Goal: Find specific page/section: Find specific page/section

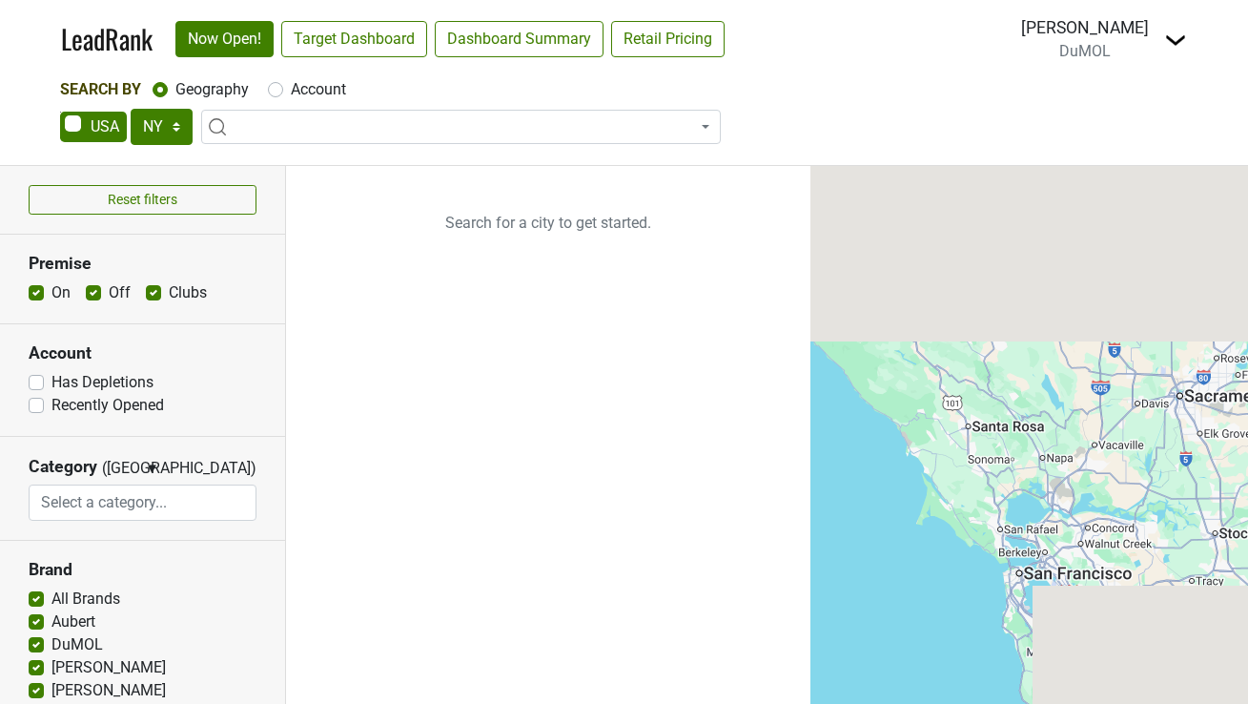
select select "NY"
select select
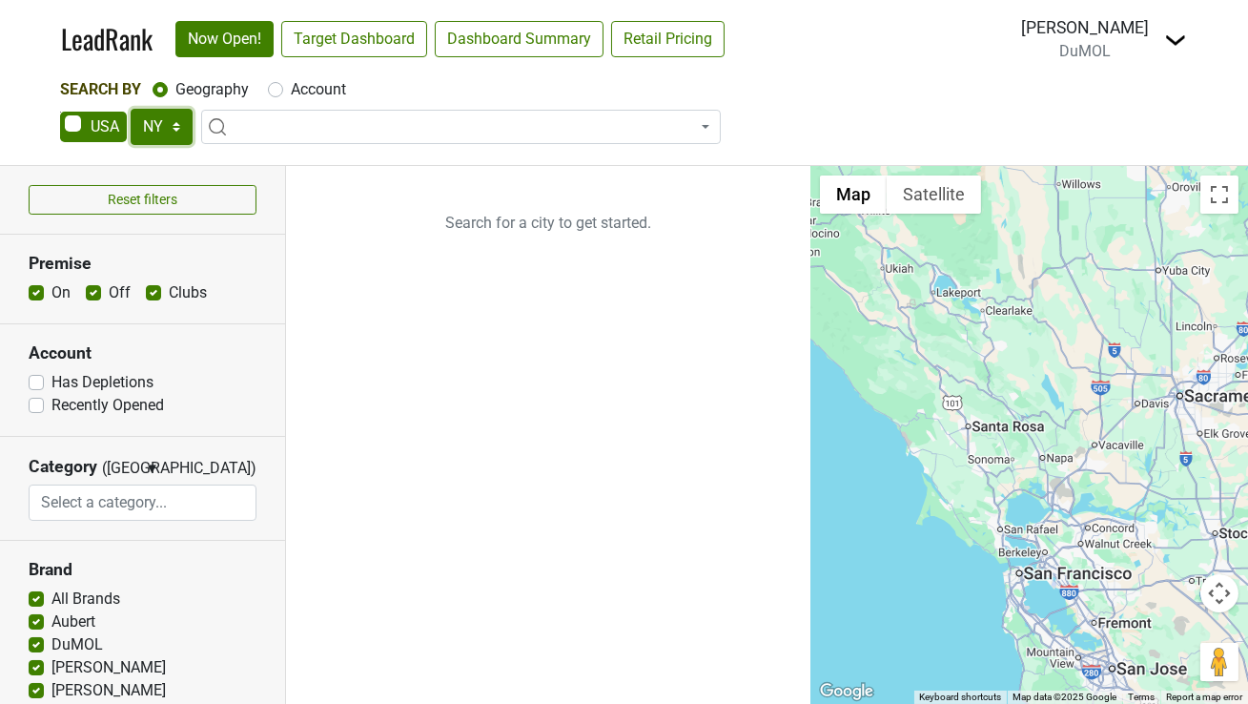
click at [151, 131] on select "AK AL AR AZ CA CO CT DC DE FL [GEOGRAPHIC_DATA] HI IA ID IL IN KS [GEOGRAPHIC_D…" at bounding box center [162, 127] width 62 height 36
select select "SC"
click at [131, 109] on select "AK AL AR AZ CA CO CT DC DE FL [GEOGRAPHIC_DATA] HI IA ID IL IN KS [GEOGRAPHIC_D…" at bounding box center [162, 127] width 62 height 36
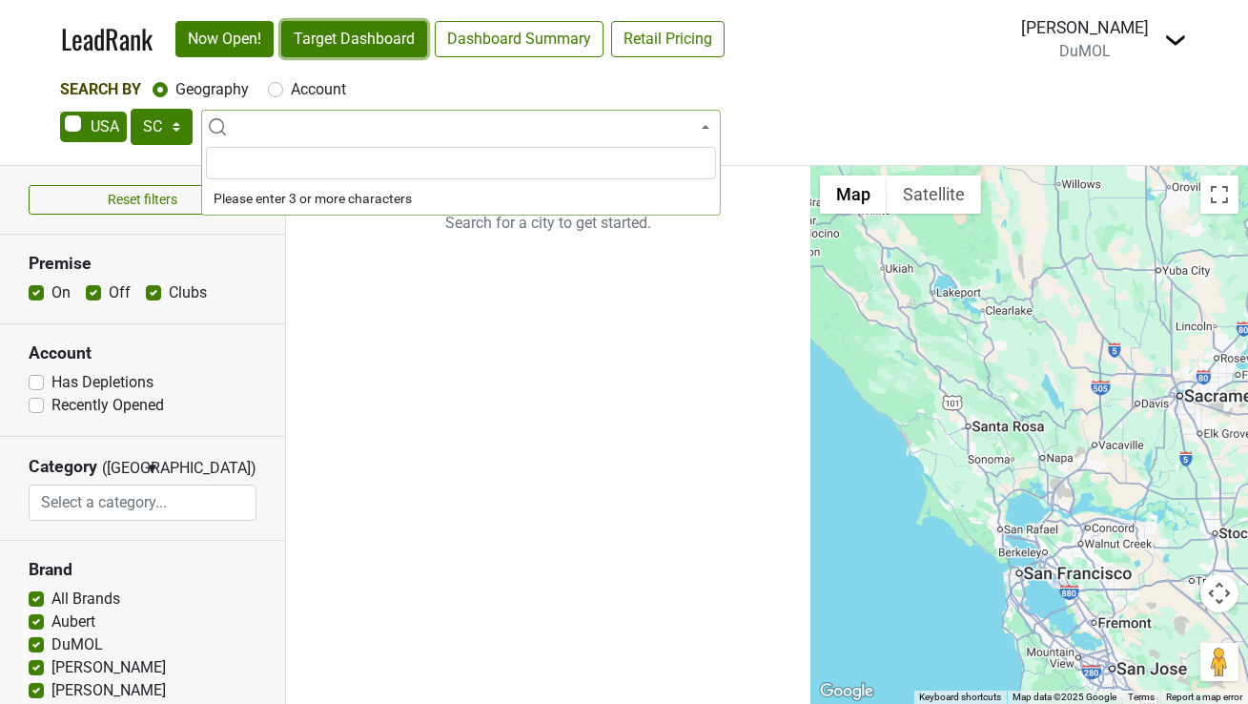
click at [363, 29] on link "Target Dashboard" at bounding box center [354, 39] width 146 height 36
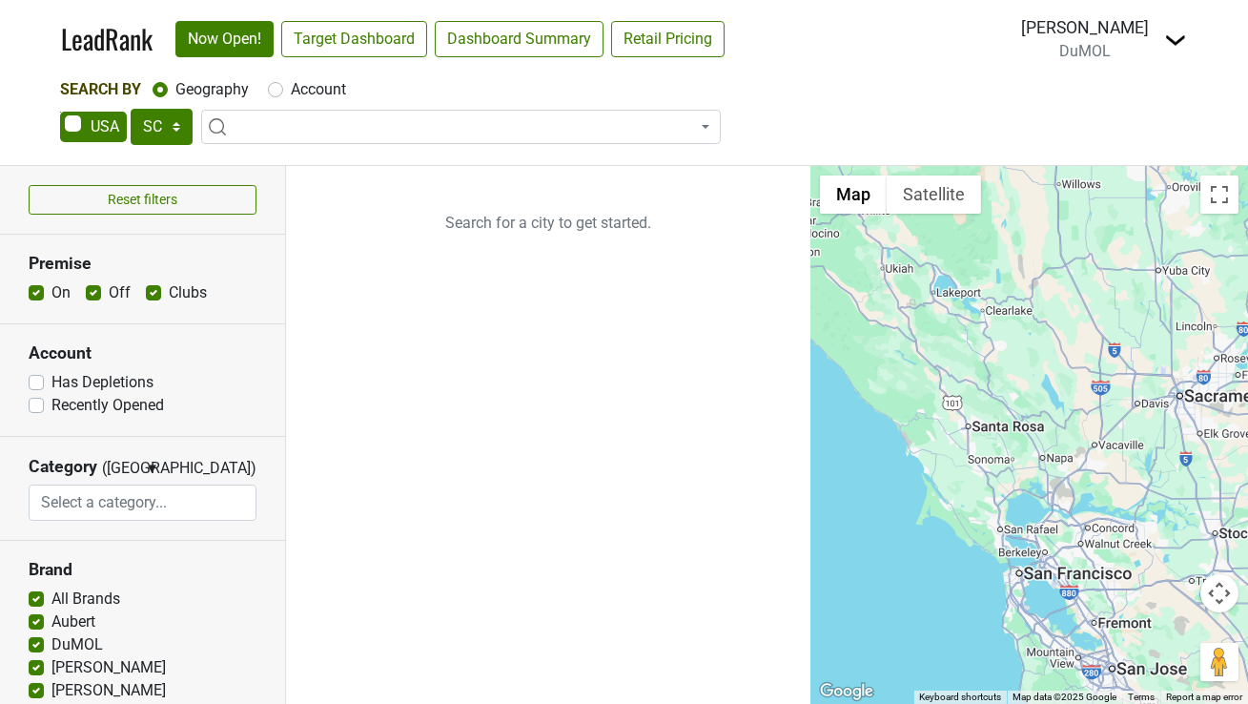
click at [298, 127] on span at bounding box center [461, 127] width 520 height 34
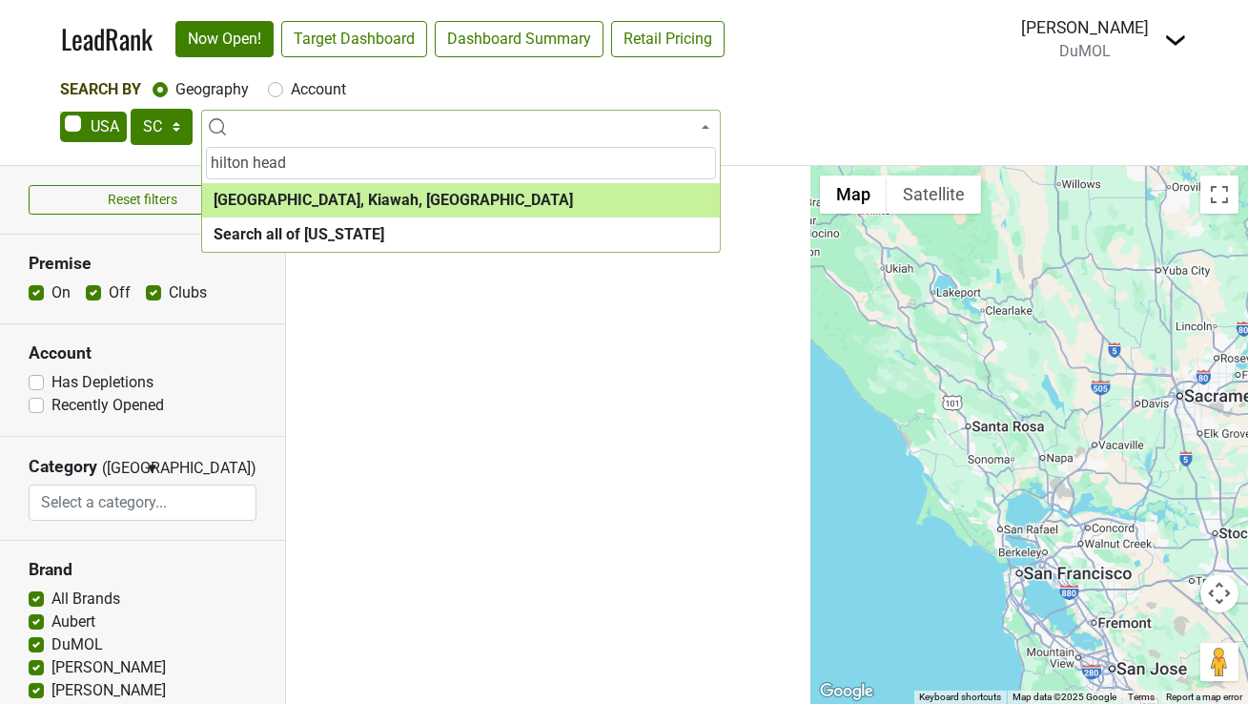
type input "hilton head"
select select "1082"
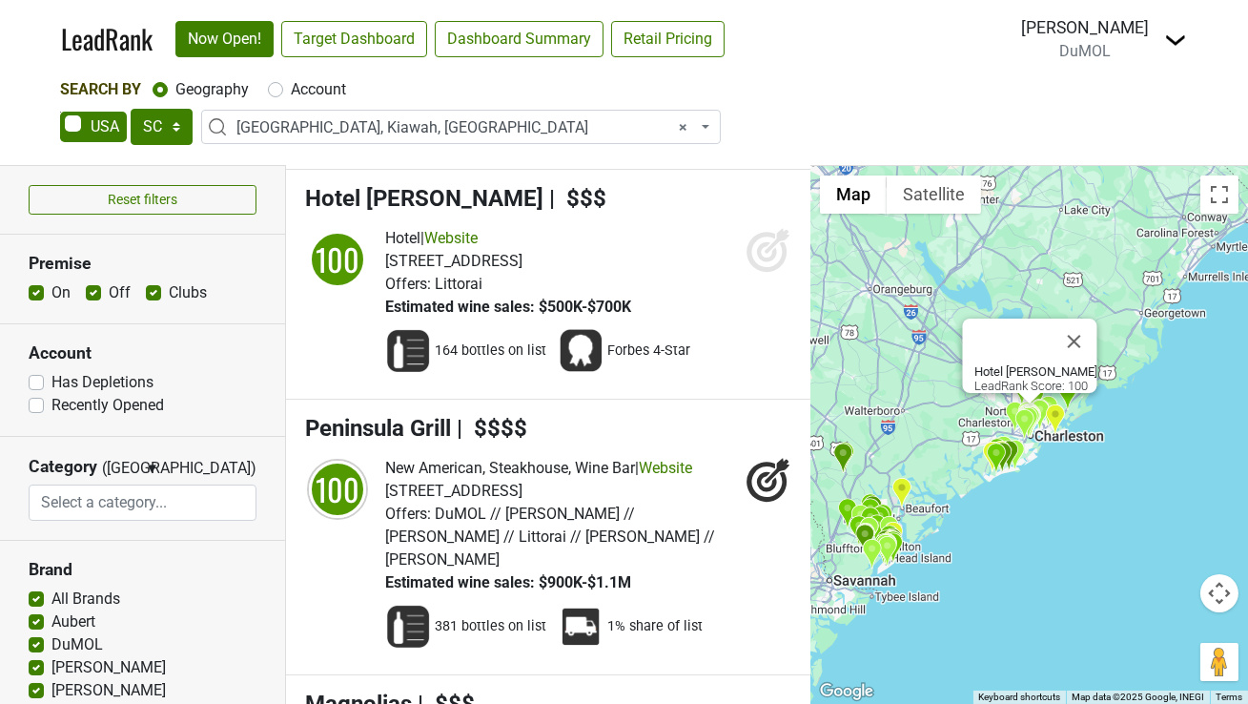
scroll to position [311, 0]
click at [1215, 604] on button "Map camera controls" at bounding box center [1220, 593] width 38 height 38
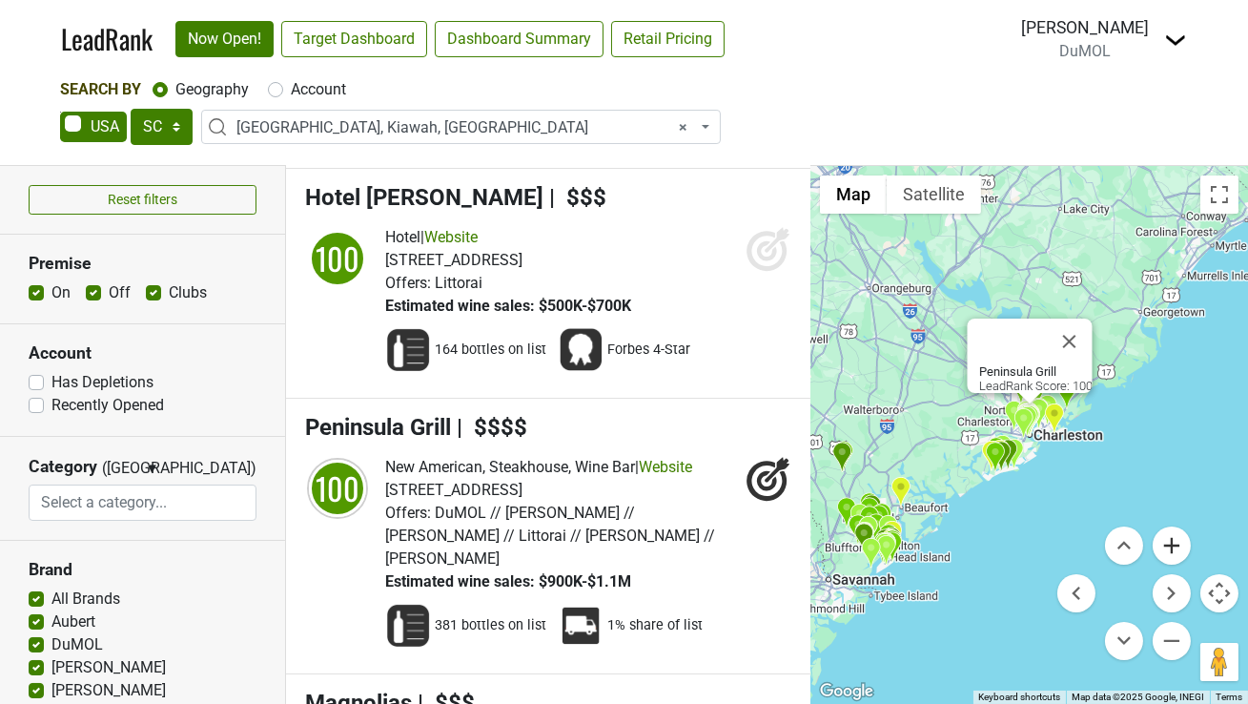
click at [1179, 543] on button "Zoom in" at bounding box center [1172, 545] width 38 height 38
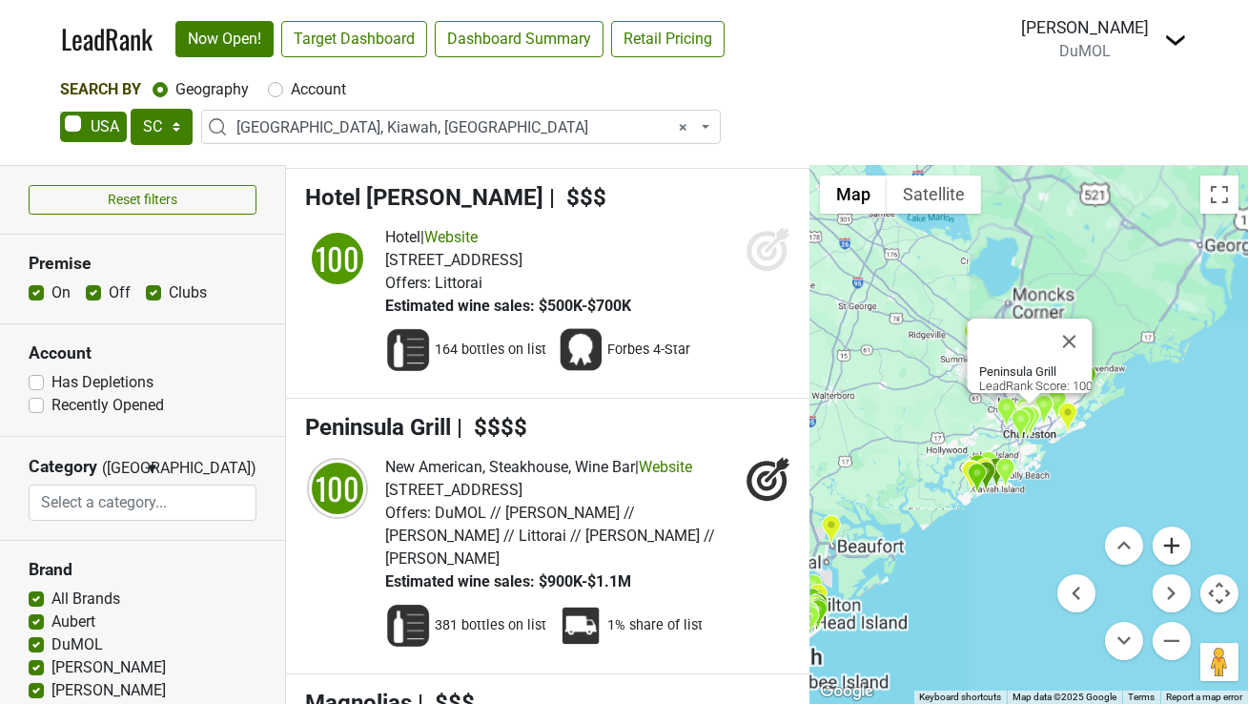
click at [1179, 543] on button "Zoom in" at bounding box center [1172, 545] width 38 height 38
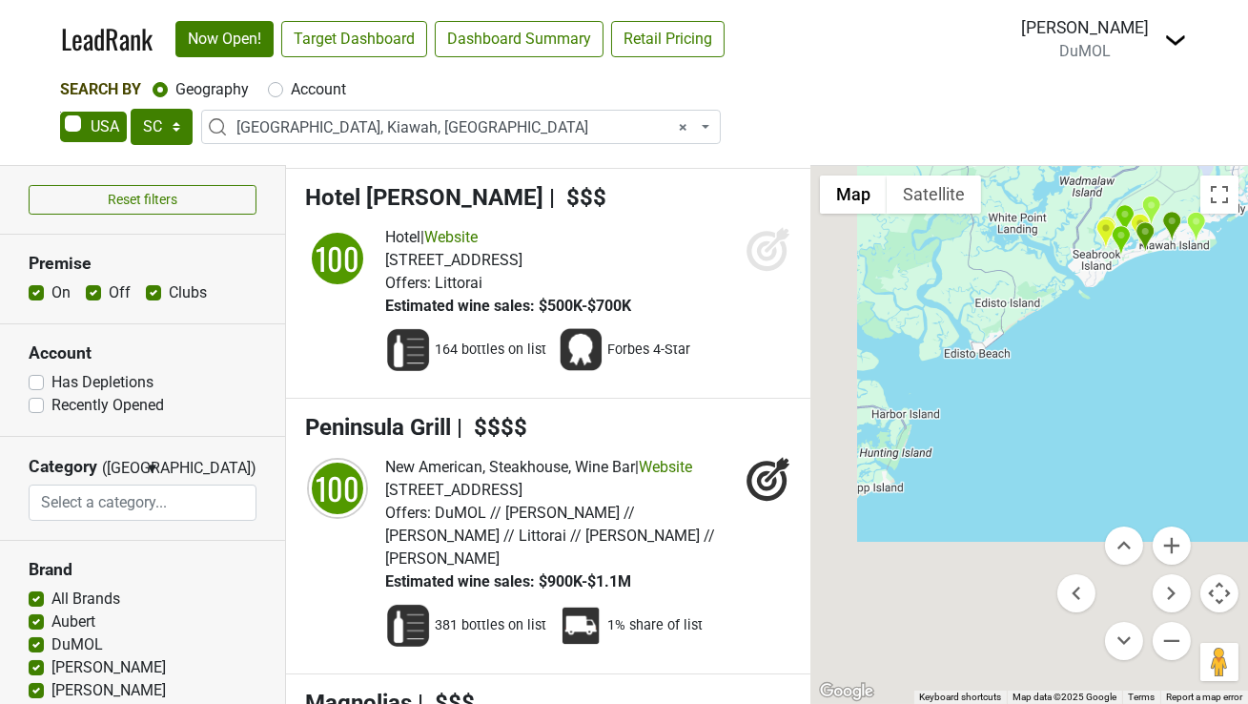
drag, startPoint x: 922, startPoint y: 608, endPoint x: 1248, endPoint y: 136, distance: 573.8
click at [1247, 136] on div "LeadRank Now Open! Target Dashboard Dashboard Summary Retail Pricing Loading...…" at bounding box center [624, 352] width 1248 height 704
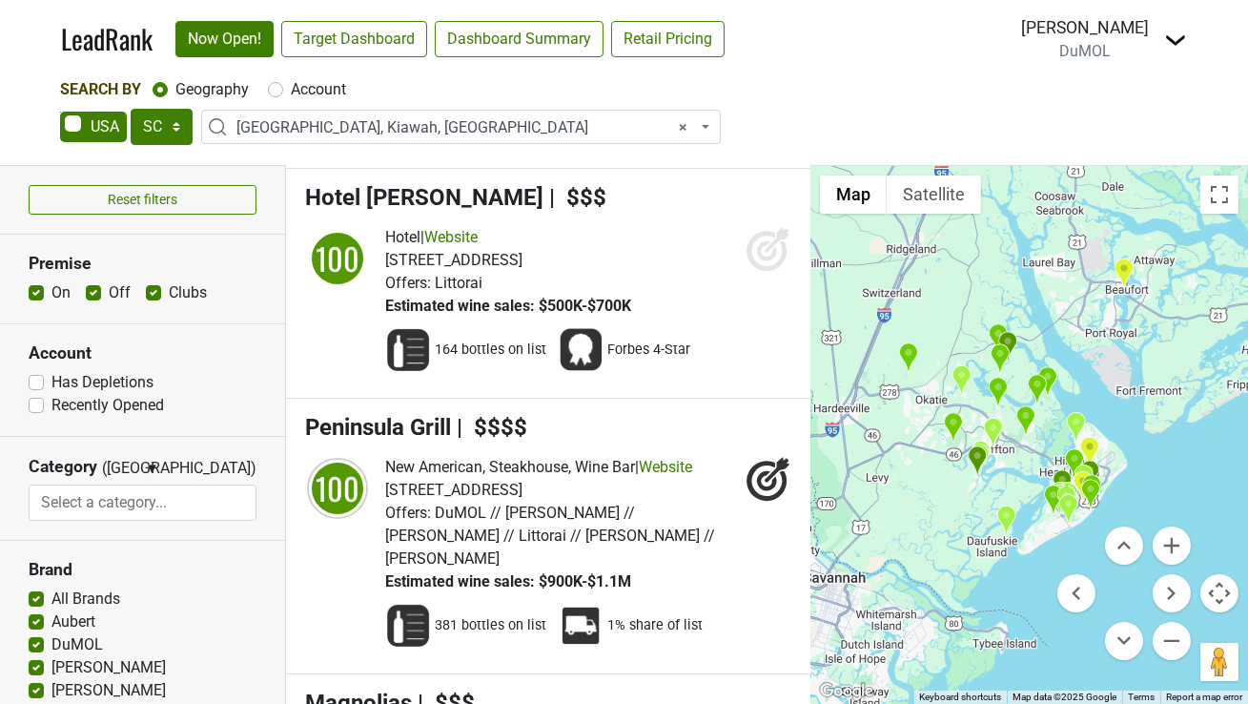
drag, startPoint x: 956, startPoint y: 324, endPoint x: 1244, endPoint y: 363, distance: 290.6
click at [1246, 363] on div "Peninsula Grill LeadRank Score: 100" at bounding box center [1030, 435] width 438 height 538
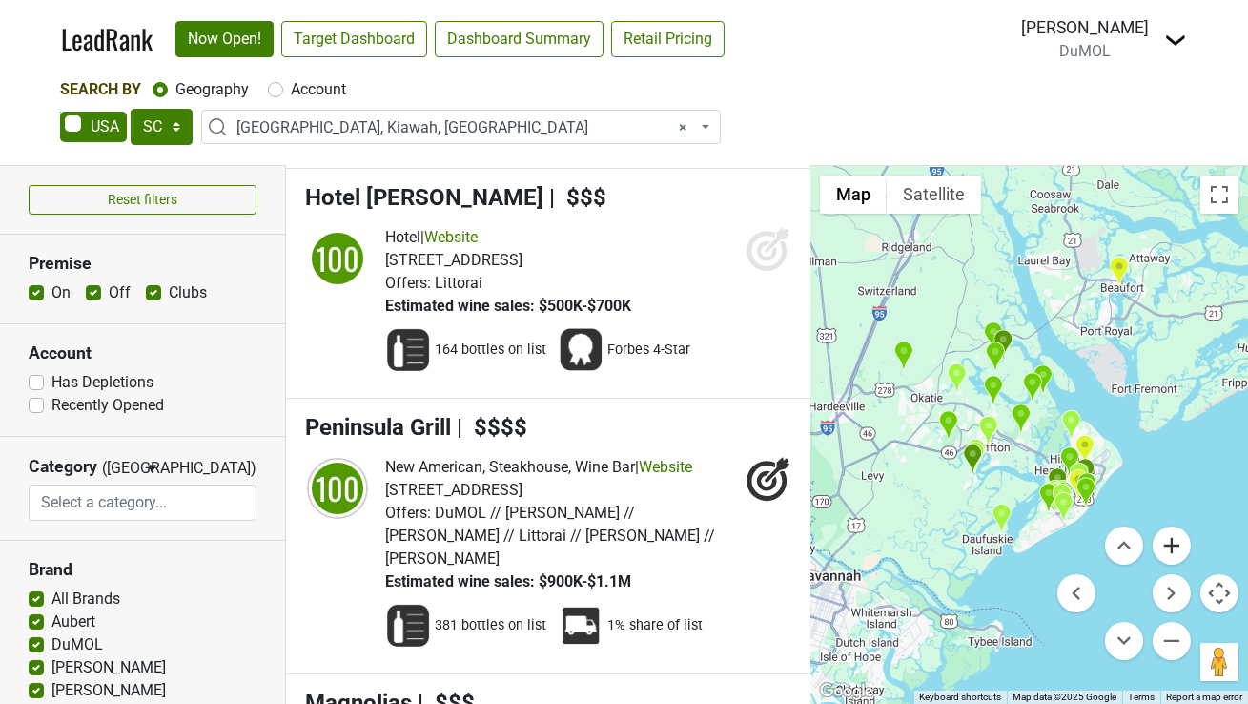
click at [1179, 545] on button "Zoom in" at bounding box center [1172, 545] width 38 height 38
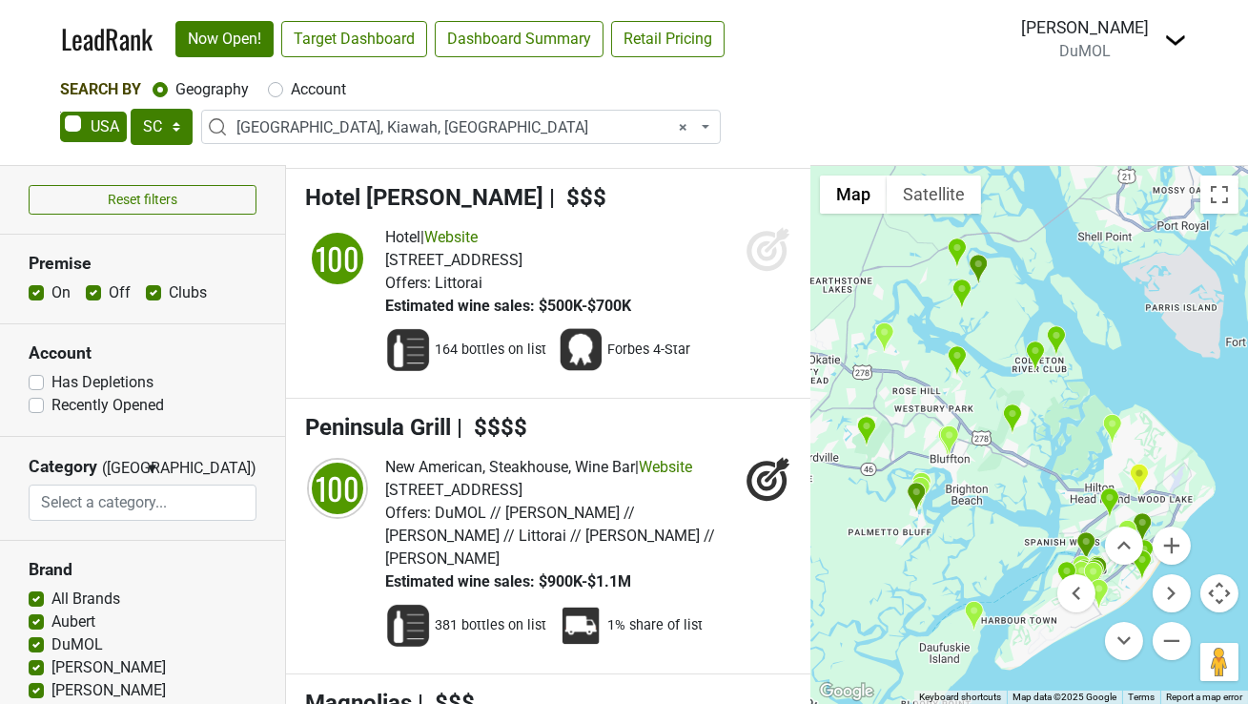
click at [955, 253] on img "Chechessee Creek Club" at bounding box center [957, 252] width 20 height 31
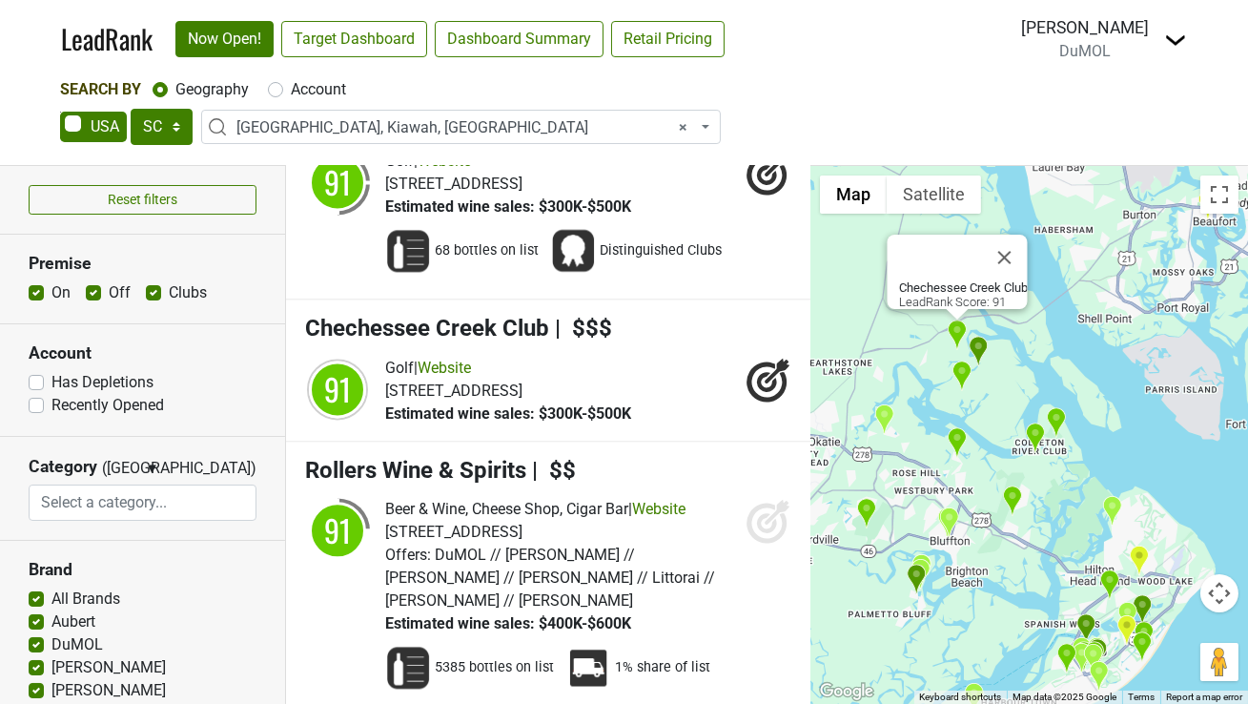
scroll to position [8281, 0]
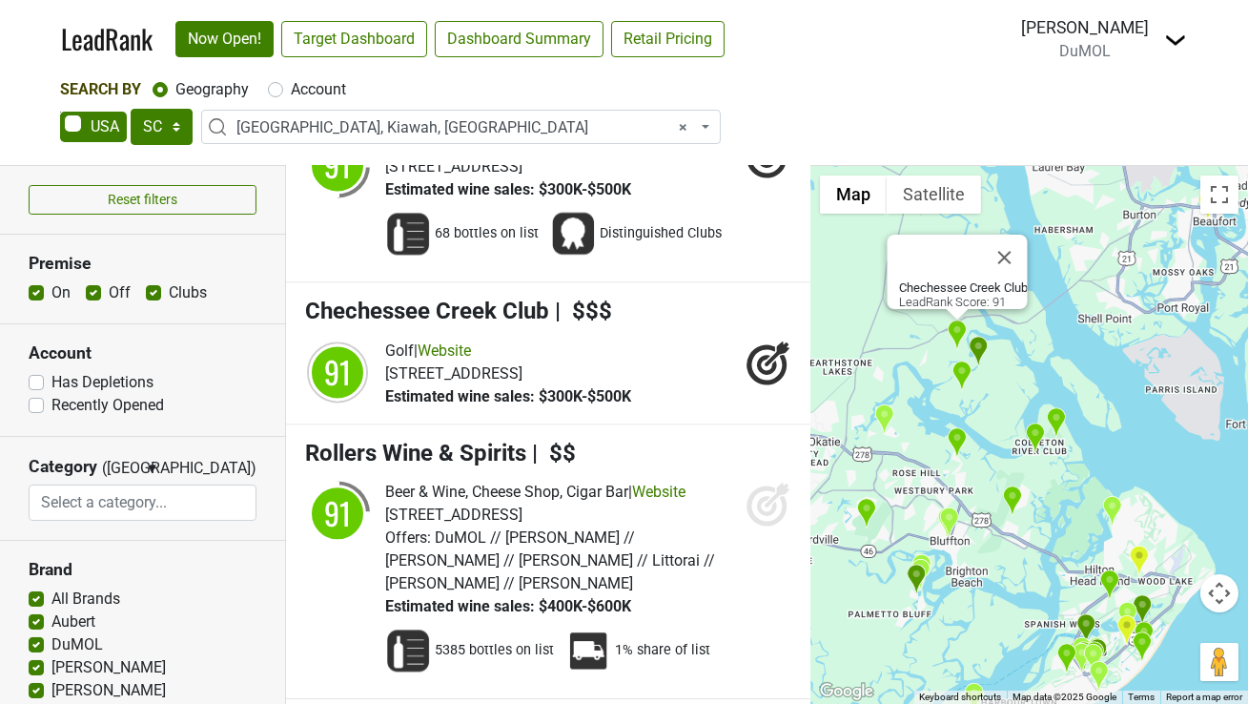
click at [977, 345] on img "Spring Island Club" at bounding box center [979, 351] width 20 height 31
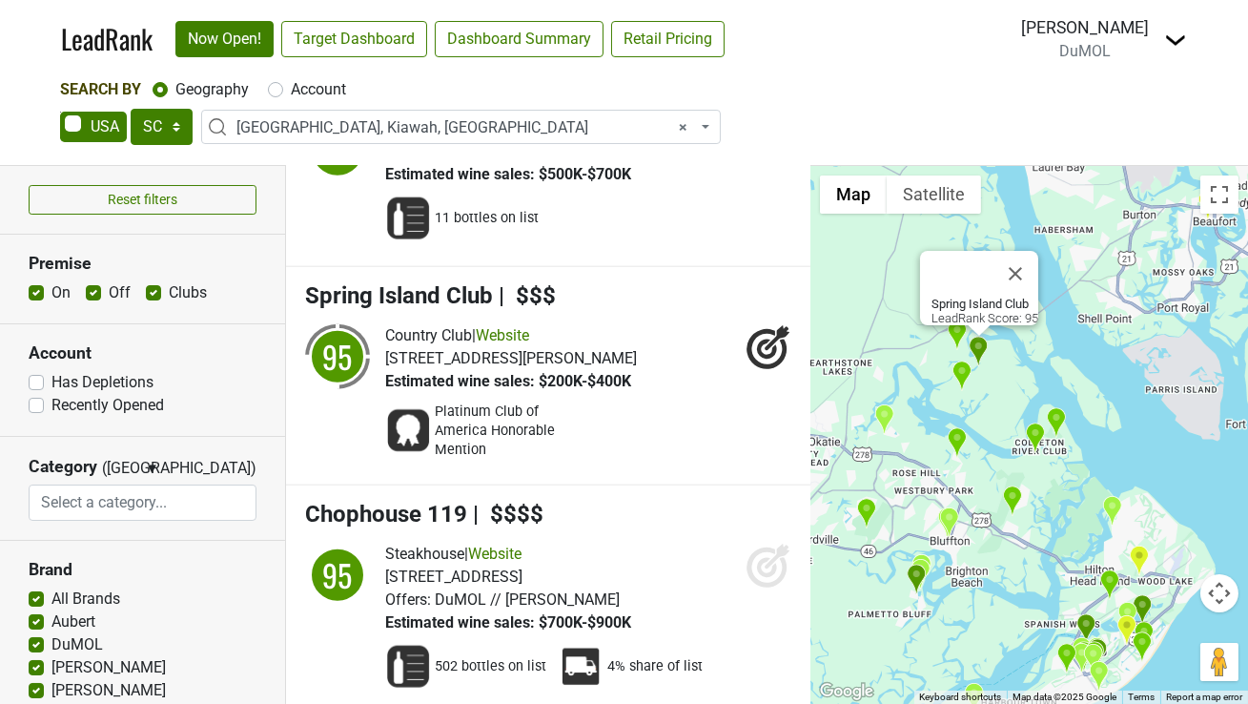
scroll to position [4556, 0]
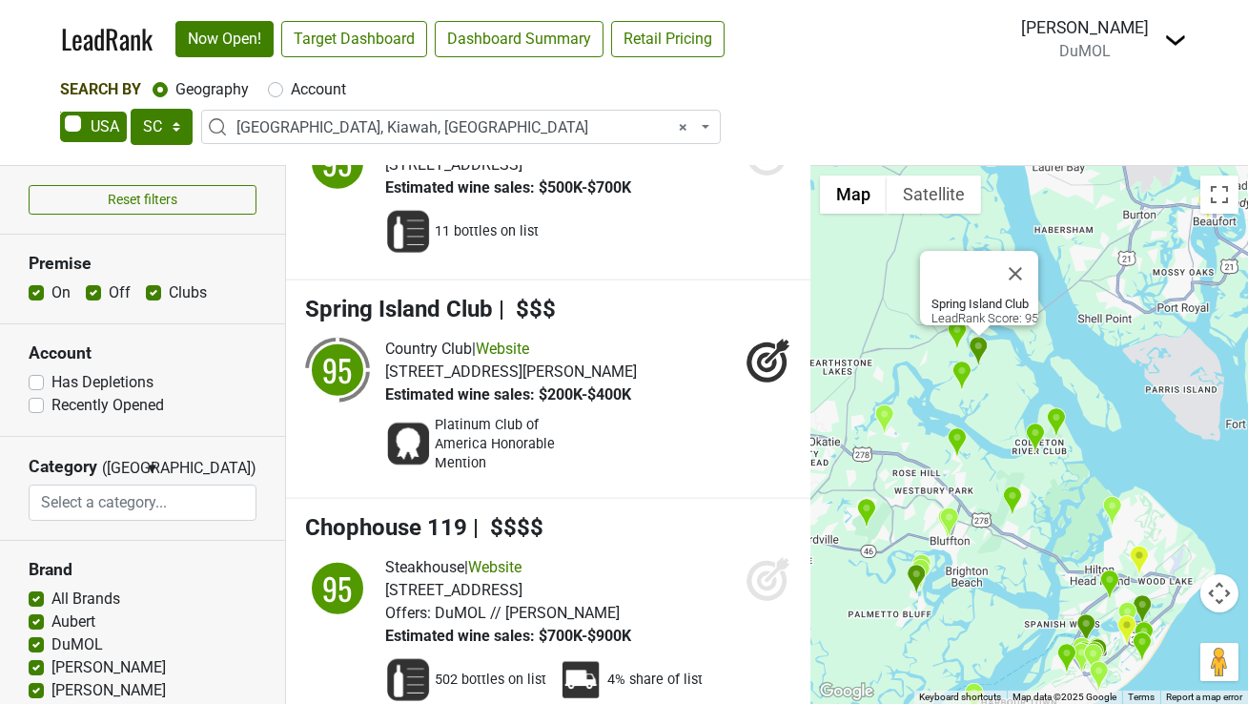
click at [963, 364] on img "Callawassie Island Clubhouse" at bounding box center [962, 375] width 20 height 31
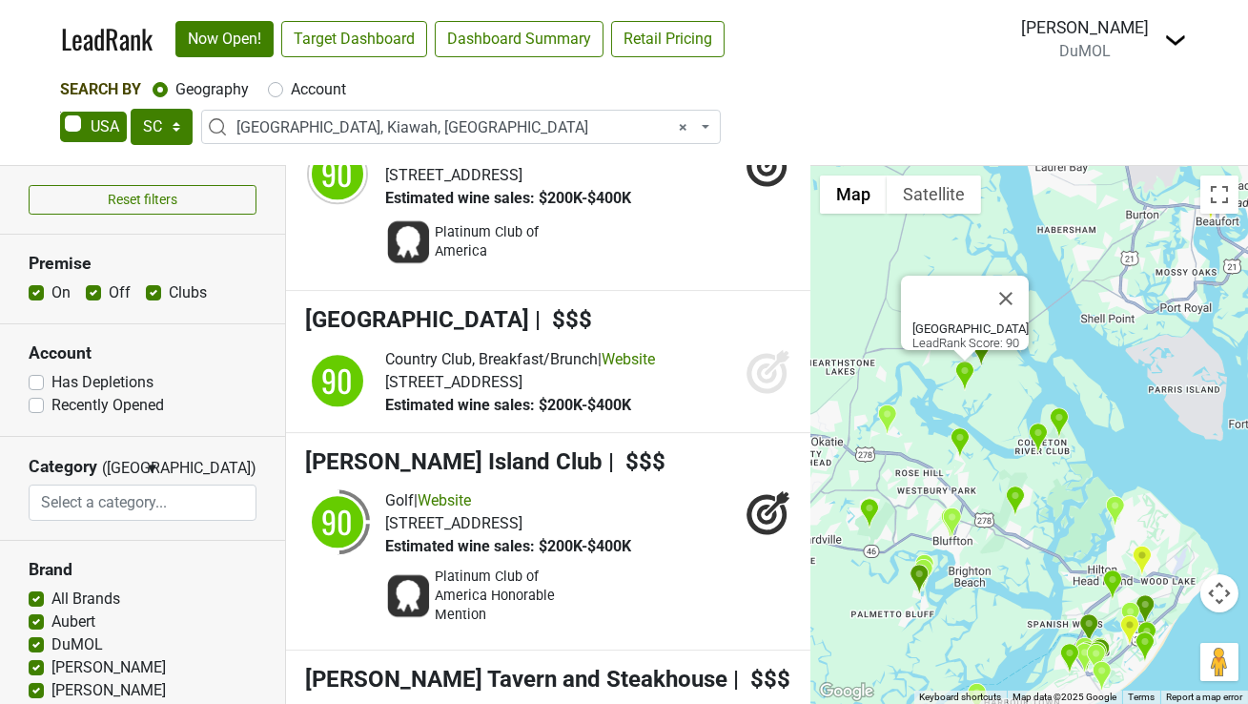
scroll to position [9188, 0]
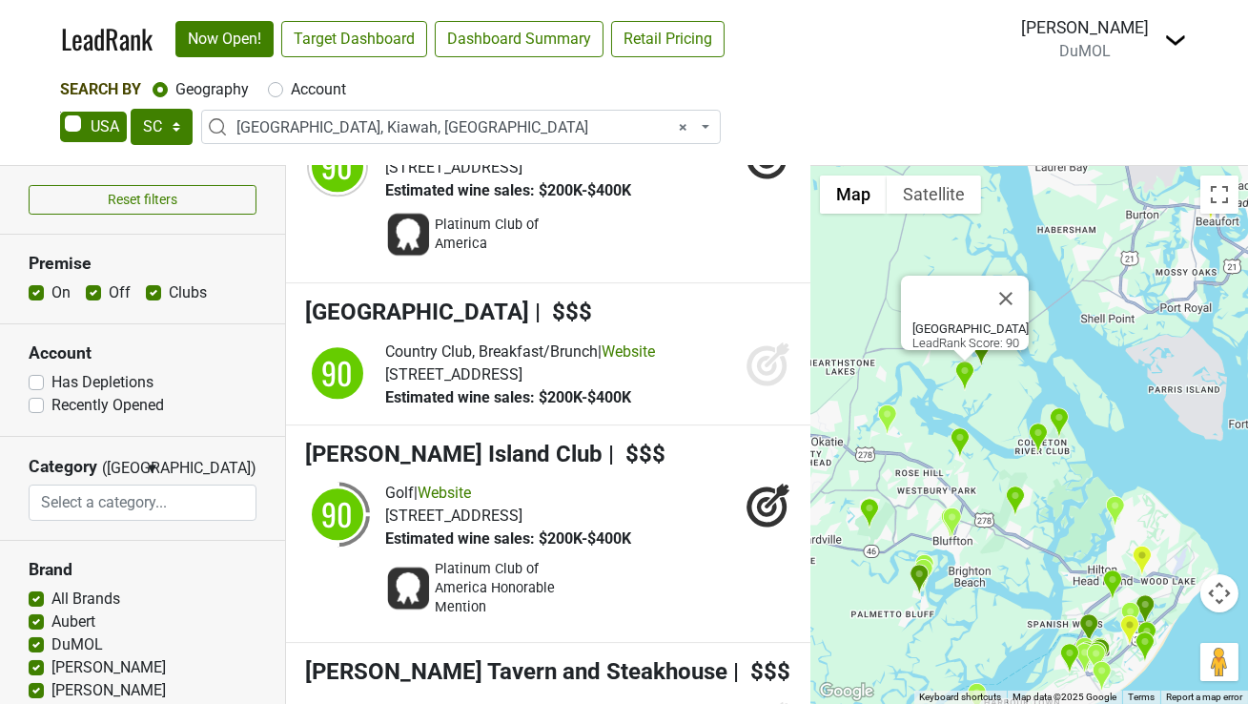
click at [961, 440] on img "Belfair" at bounding box center [960, 442] width 20 height 31
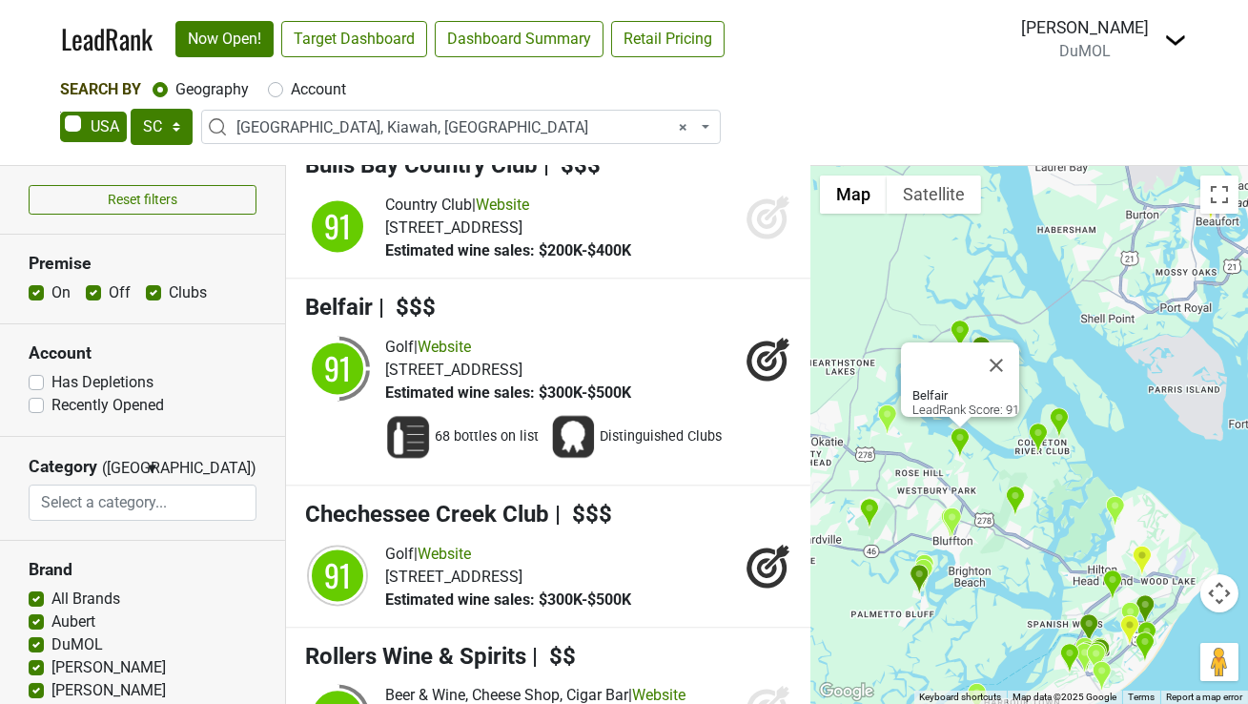
scroll to position [8074, 0]
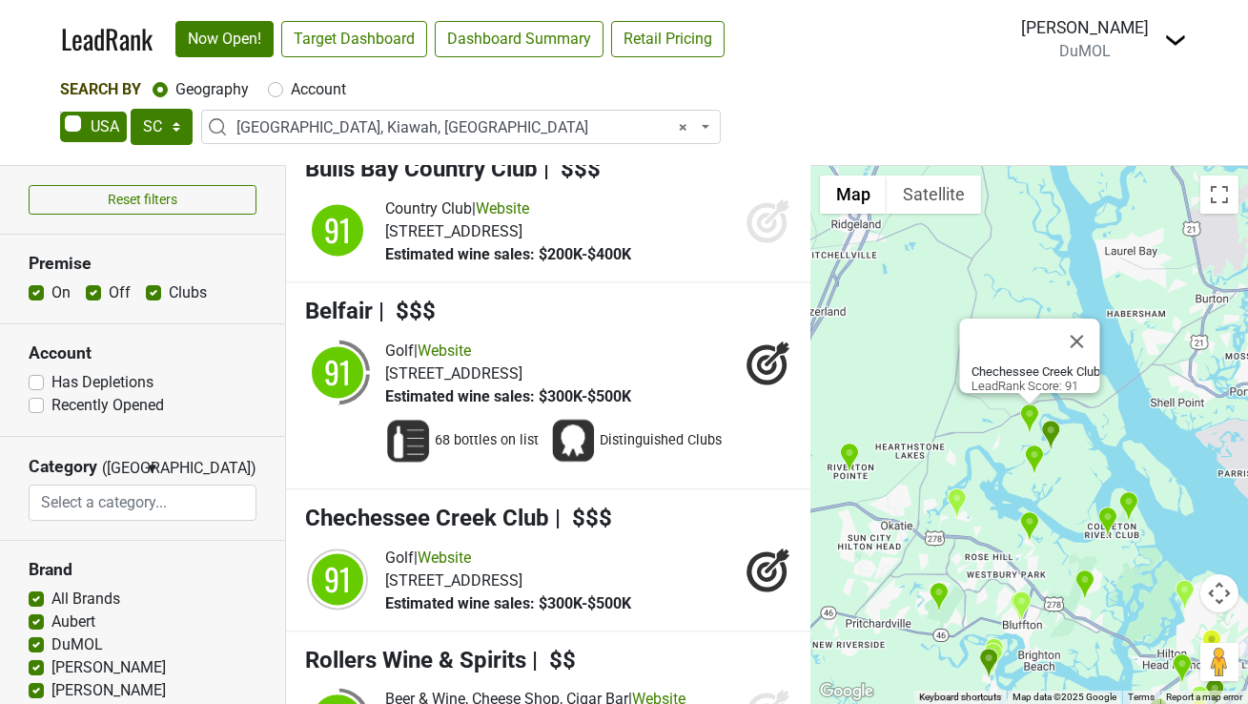
click at [936, 591] on img "Hampton Hall Golf Club" at bounding box center [939, 597] width 20 height 31
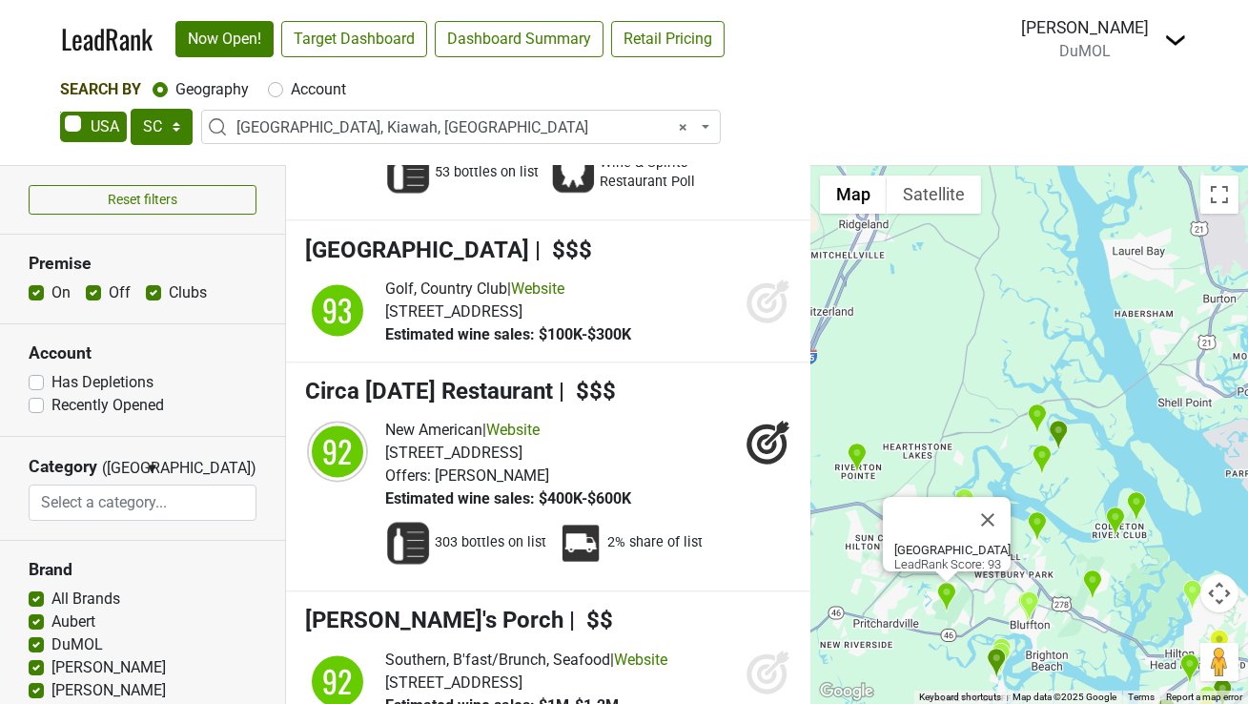
scroll to position [6737, 0]
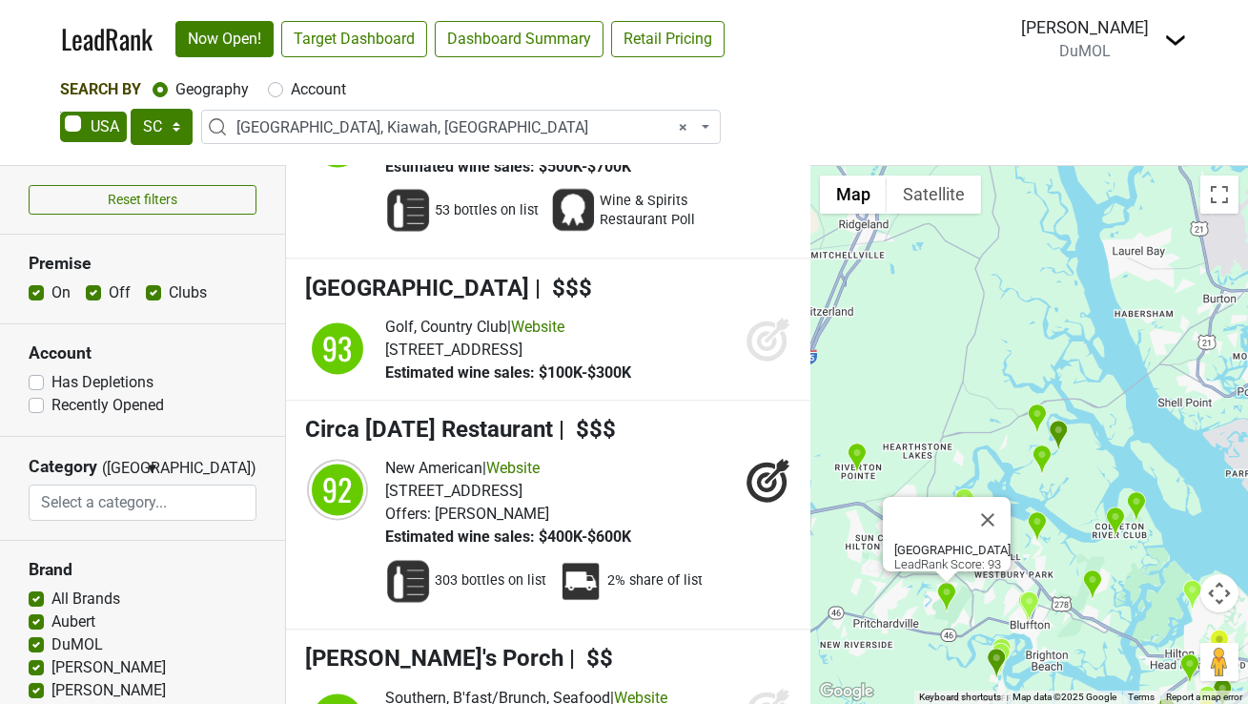
click at [997, 661] on img "Montage Palmetto Bluff" at bounding box center [997, 663] width 20 height 31
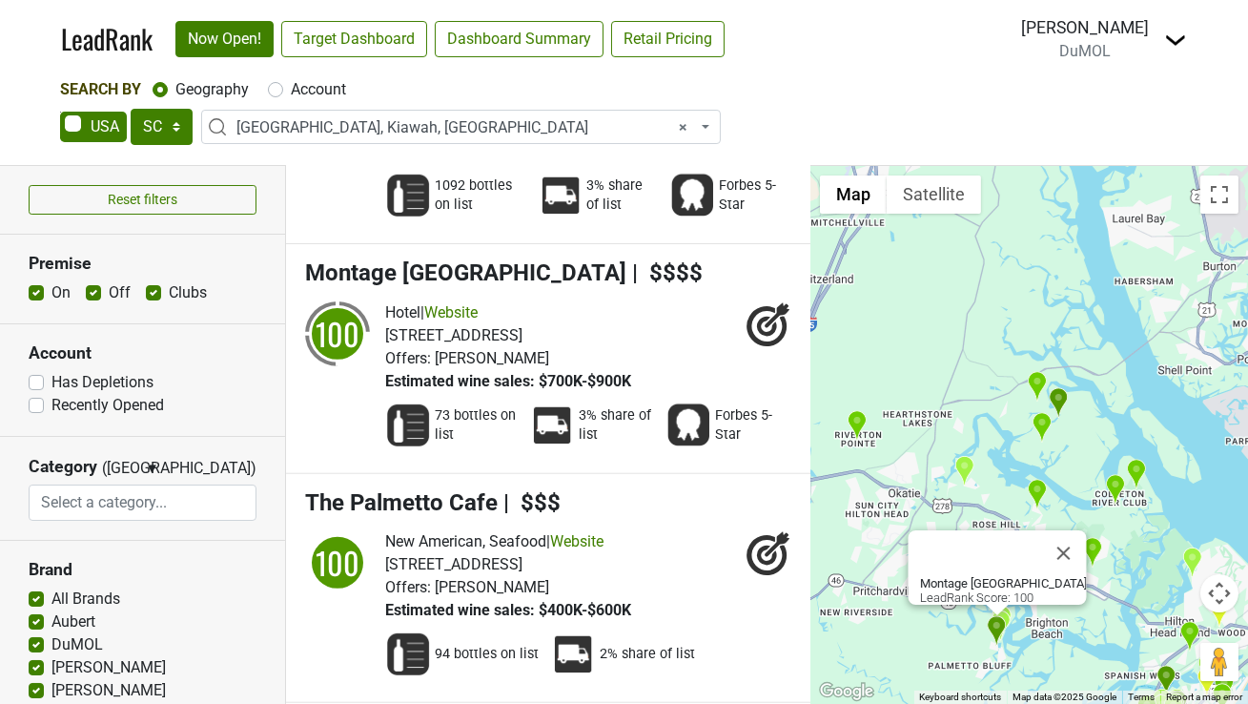
scroll to position [1553, 0]
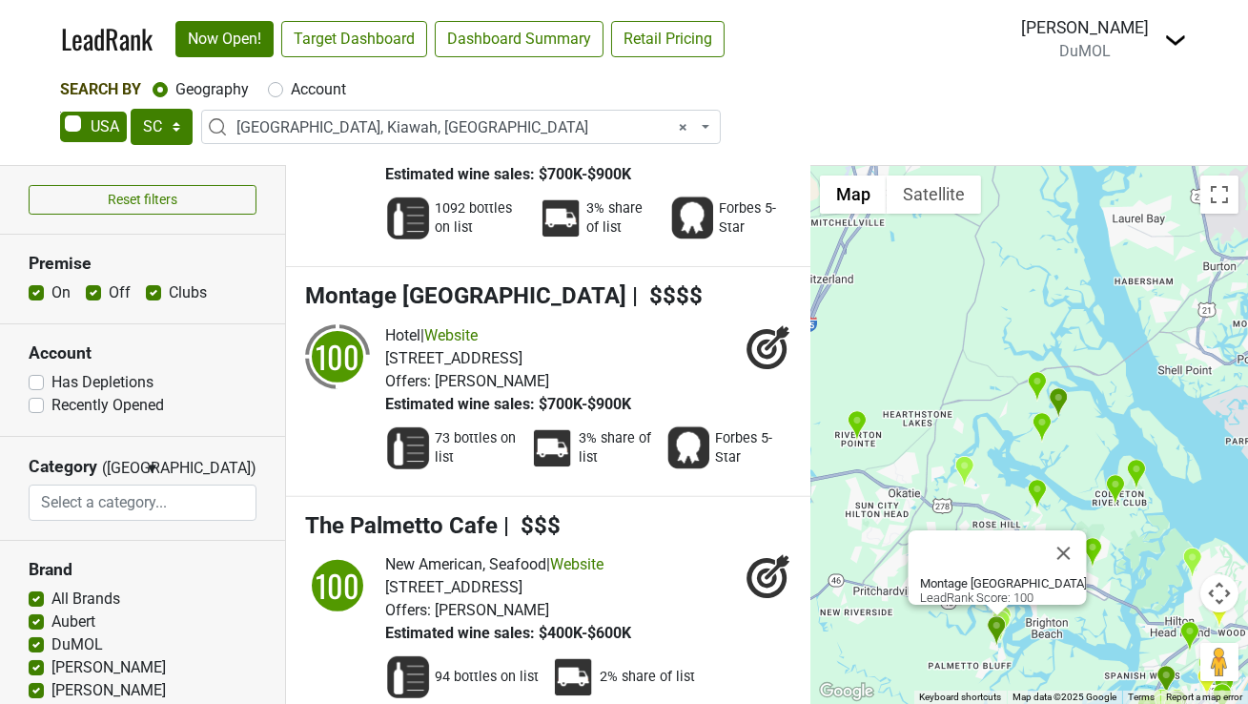
click at [1006, 620] on img "River House" at bounding box center [1001, 624] width 20 height 31
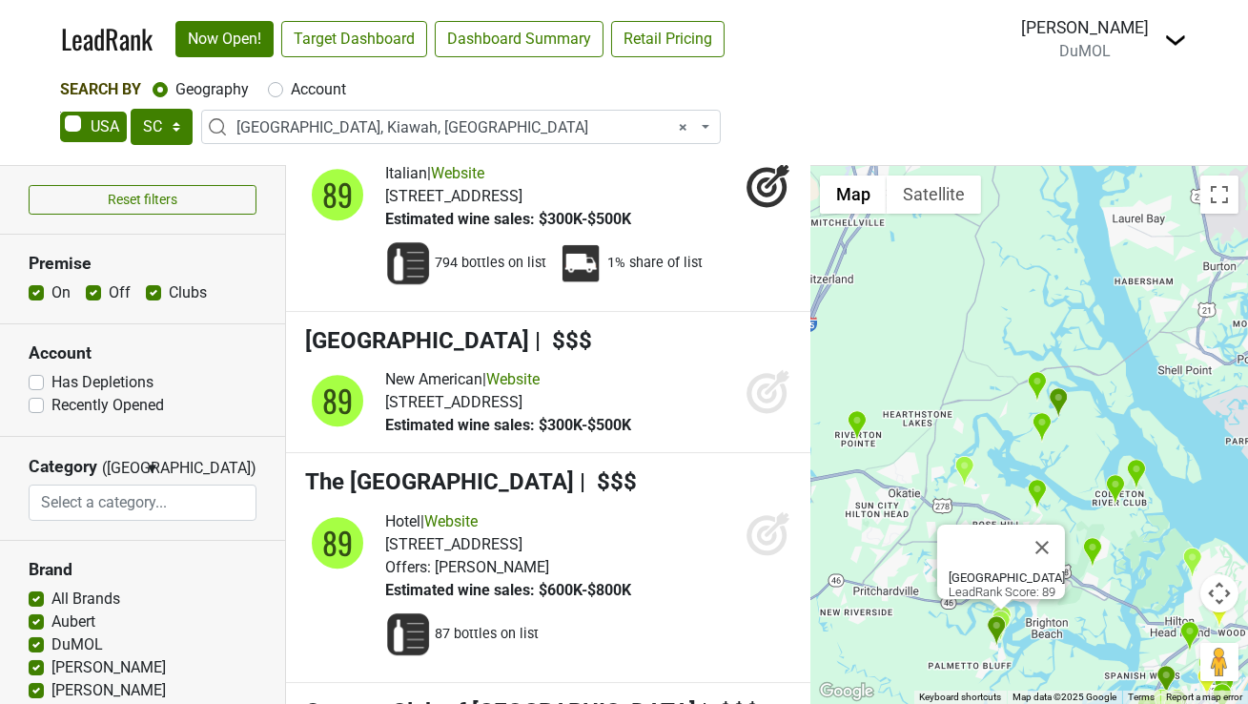
scroll to position [11313, 0]
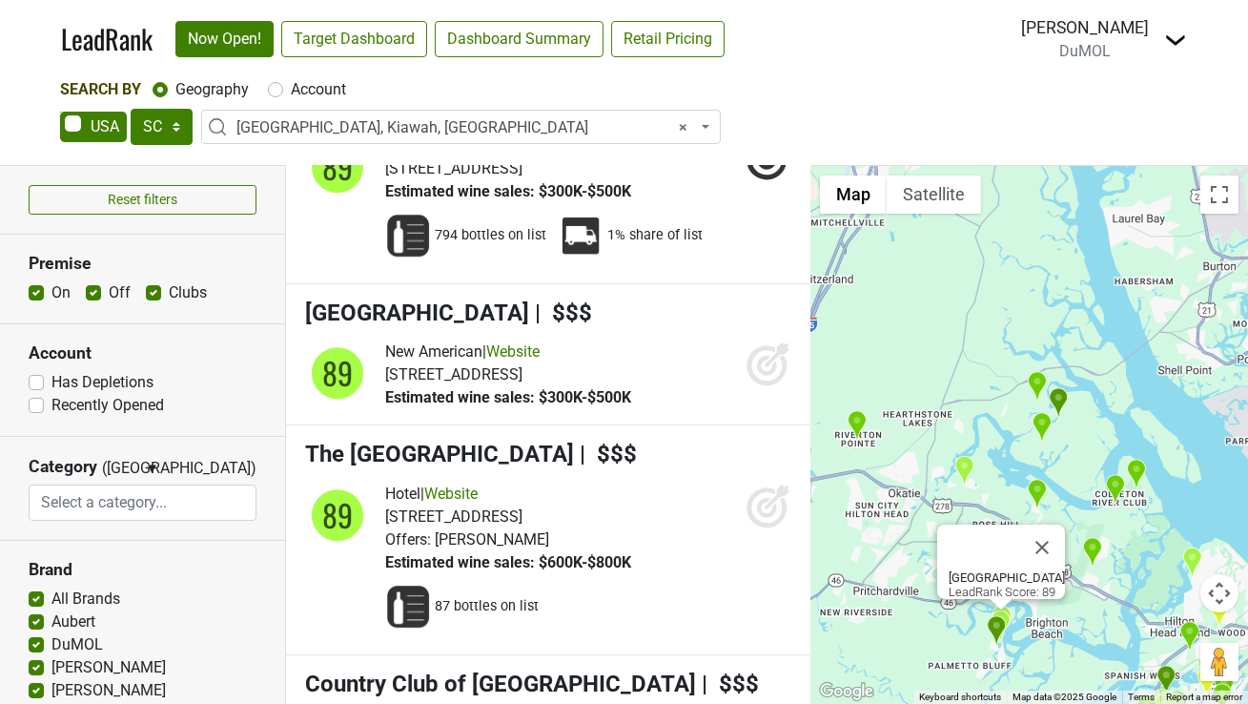
click at [1007, 607] on div at bounding box center [1001, 604] width 24 height 11
click at [1003, 610] on img "River House" at bounding box center [1001, 624] width 20 height 31
click at [1197, 562] on img "Country Club of Hilton Head" at bounding box center [1192, 561] width 20 height 31
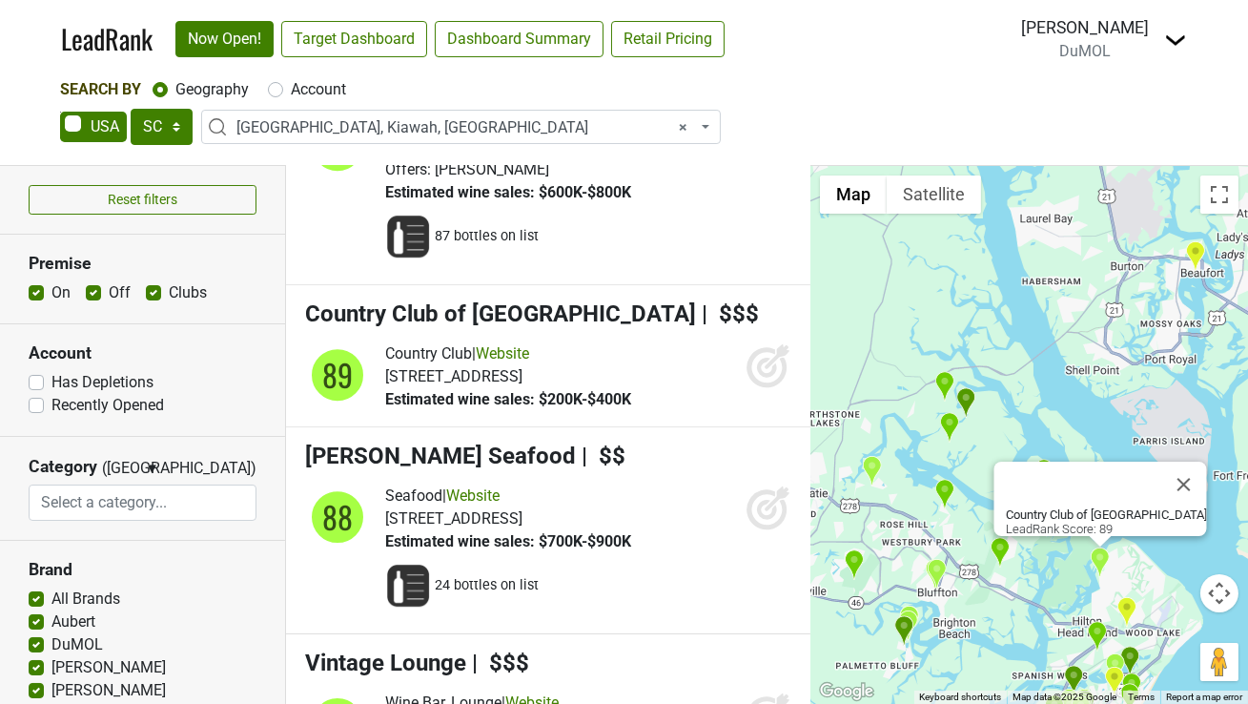
scroll to position [11684, 0]
click at [1128, 607] on img "WiseGuys" at bounding box center [1127, 611] width 20 height 31
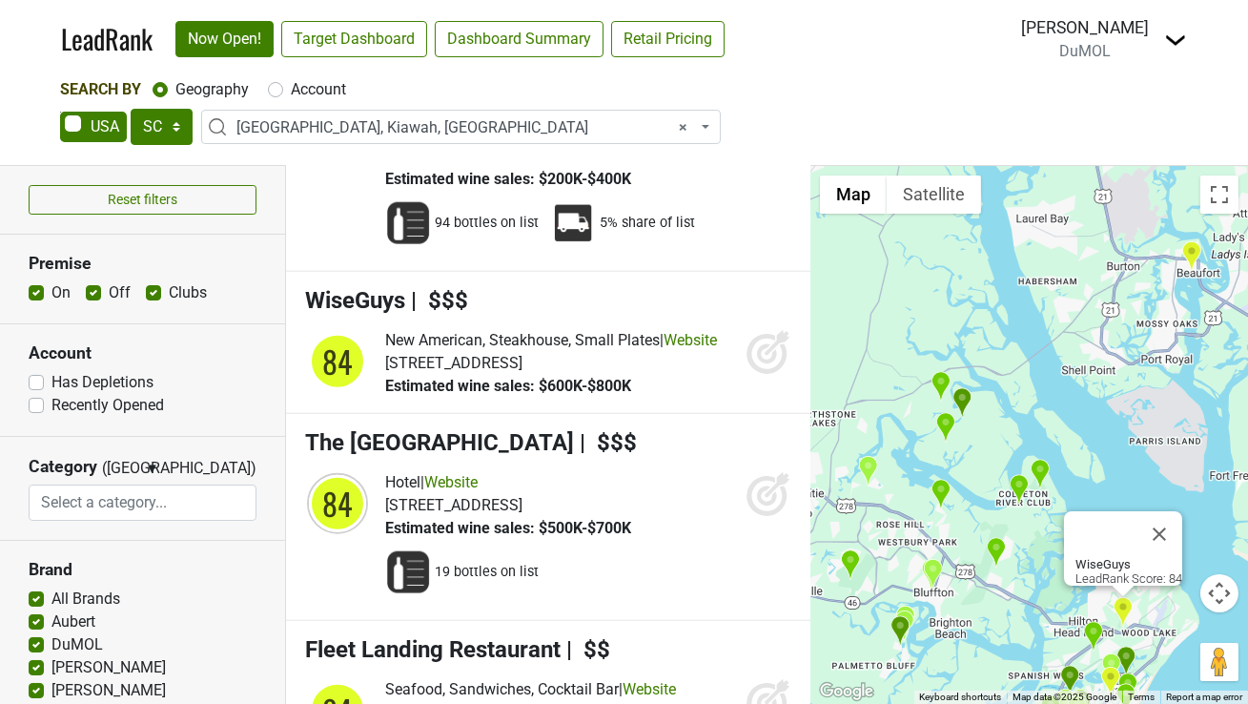
click at [1088, 632] on img "The Golf Club at Indigo Run" at bounding box center [1093, 636] width 20 height 31
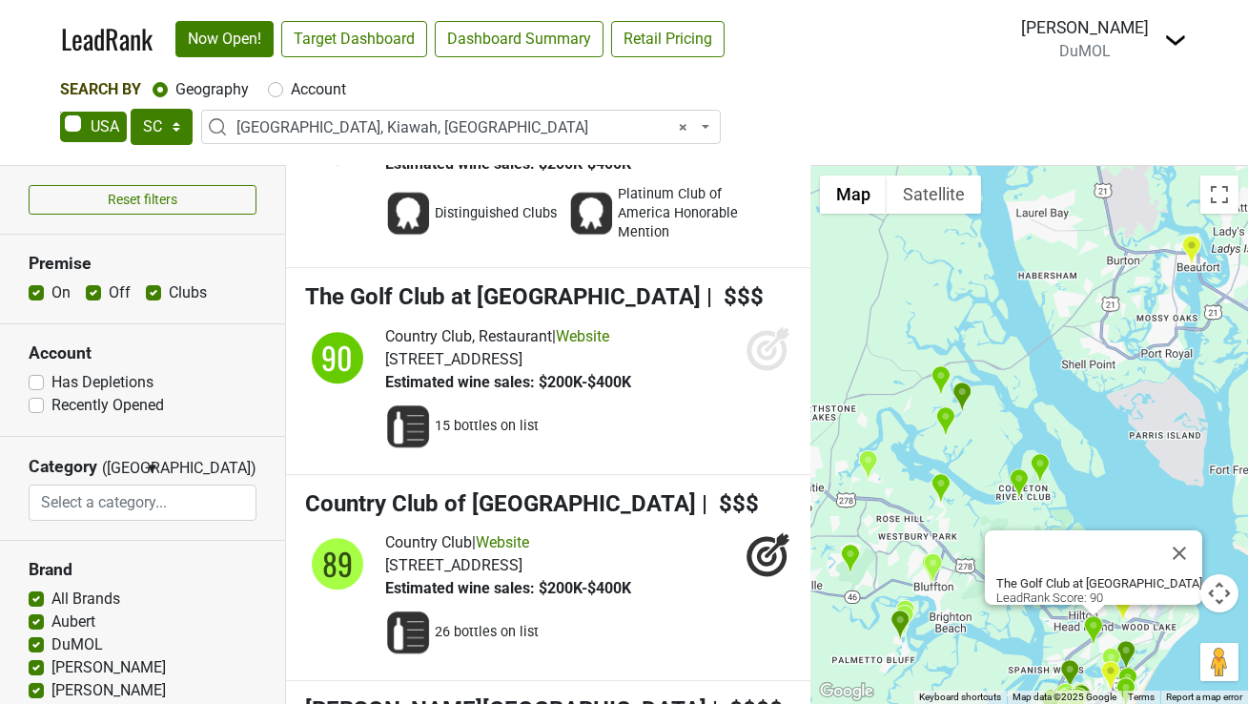
scroll to position [10137, 0]
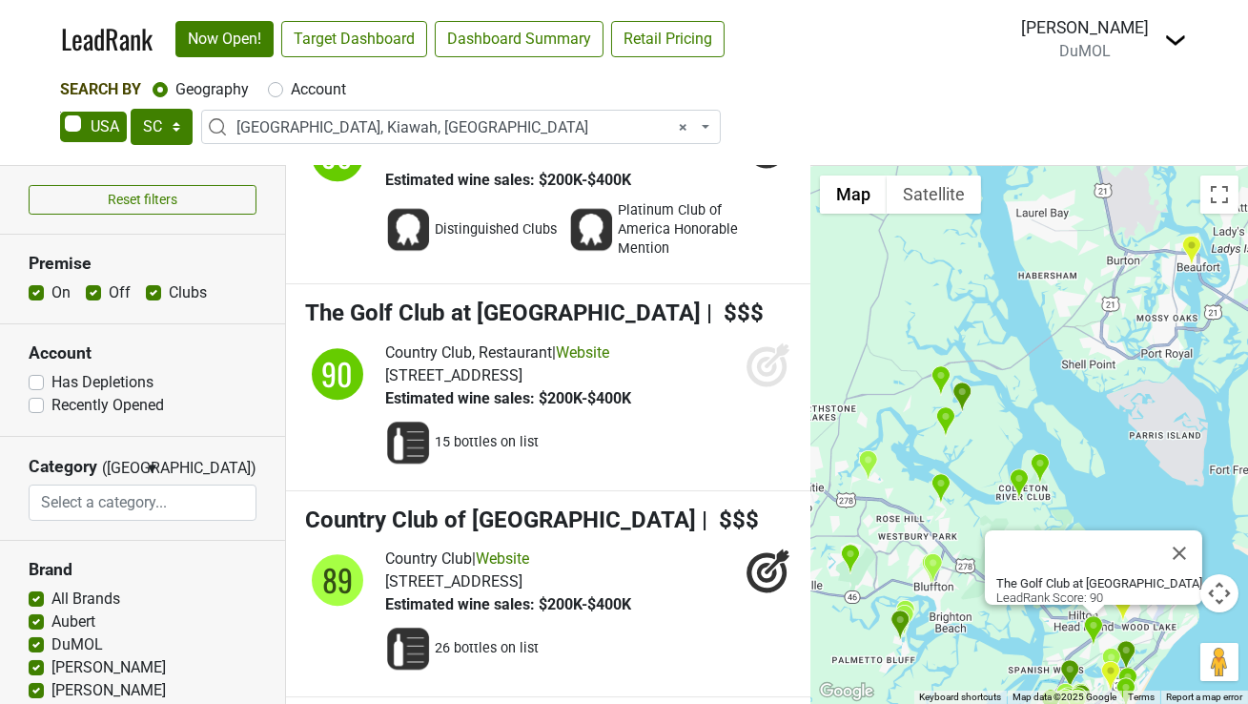
click at [1066, 668] on img "Wexford Golf Club" at bounding box center [1070, 674] width 20 height 31
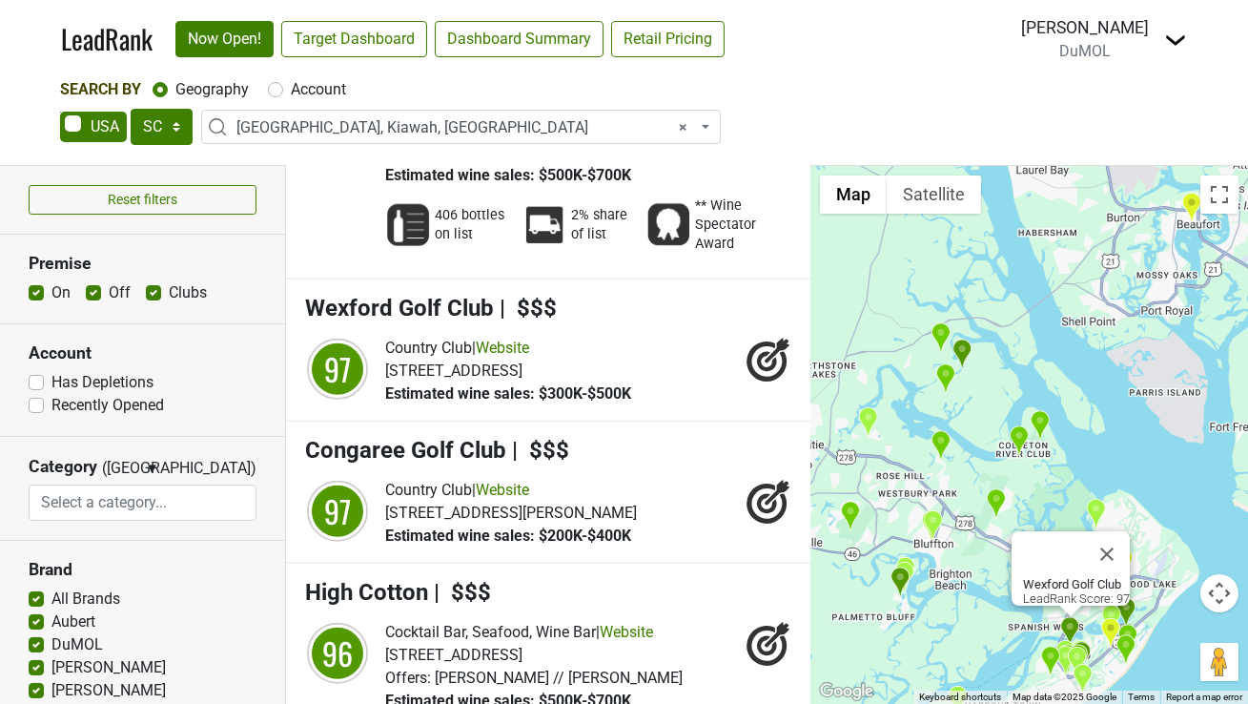
click at [1127, 611] on img "Chophouse 119" at bounding box center [1127, 612] width 20 height 31
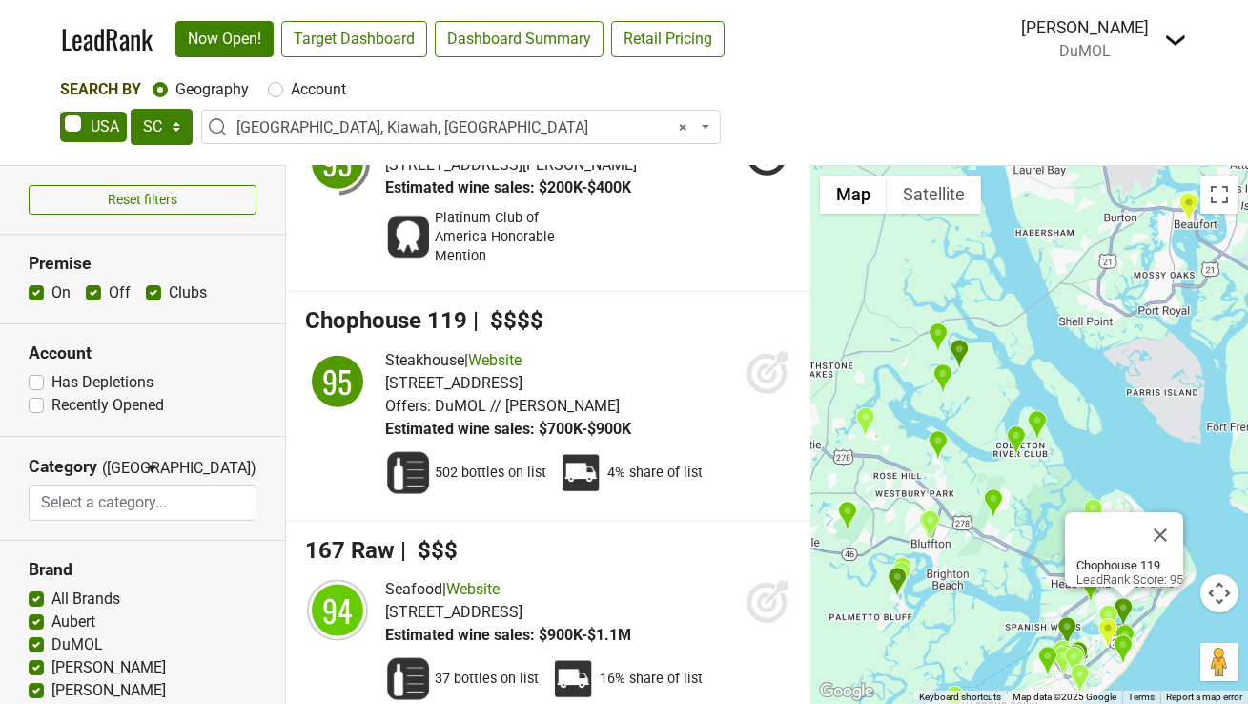
scroll to position [4775, 0]
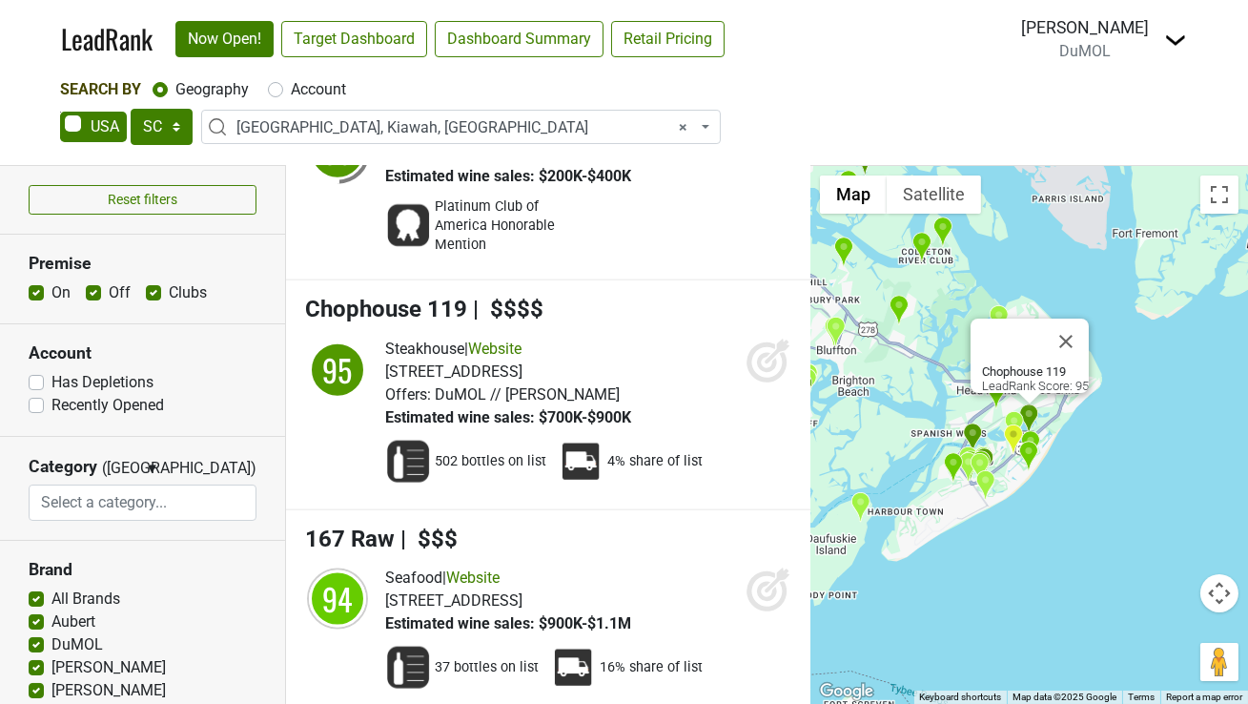
click at [764, 352] on icon at bounding box center [767, 362] width 20 height 20
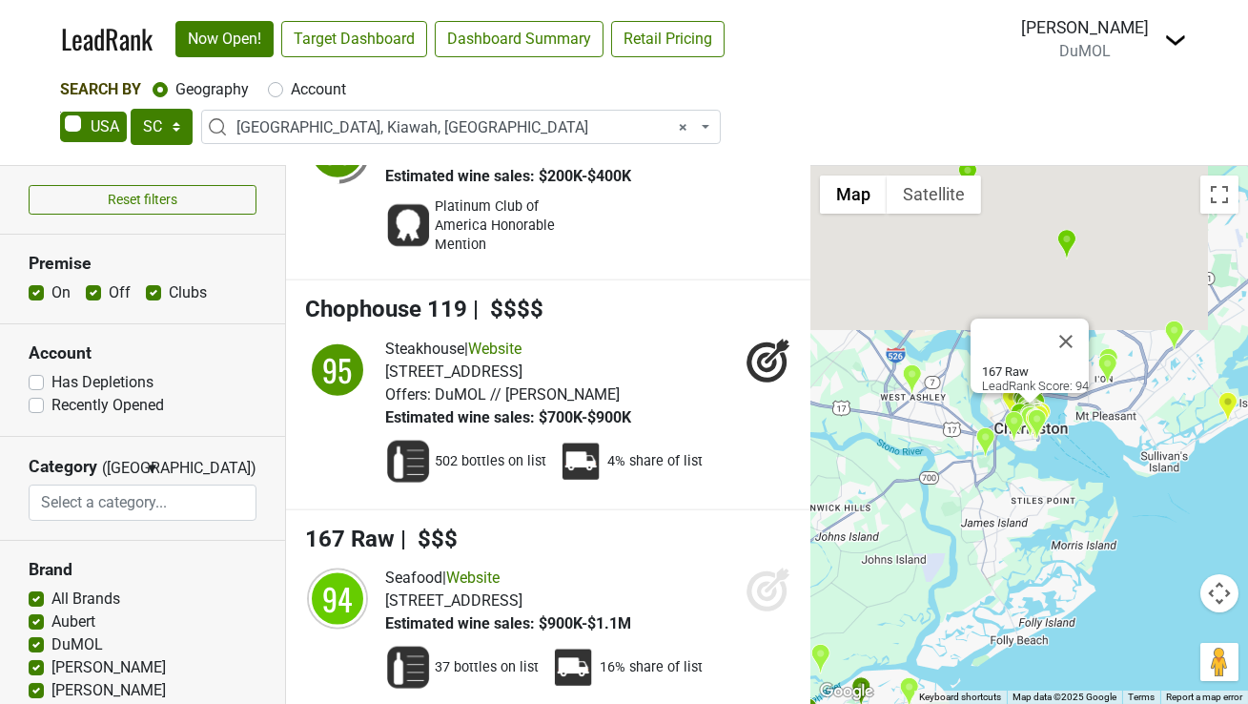
click at [762, 572] on icon at bounding box center [767, 592] width 40 height 40
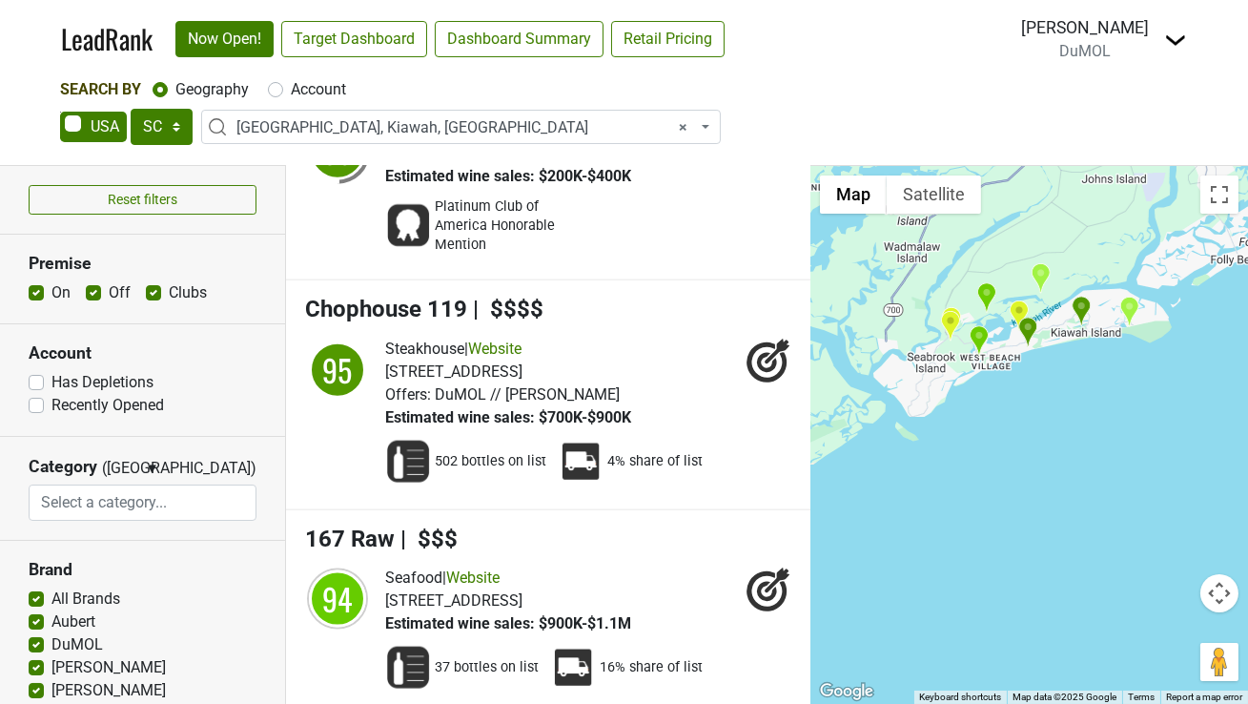
drag, startPoint x: 881, startPoint y: 619, endPoint x: 1101, endPoint y: 233, distance: 444.6
click at [1101, 233] on div "167 Raw LeadRank Score: 94" at bounding box center [1030, 435] width 438 height 538
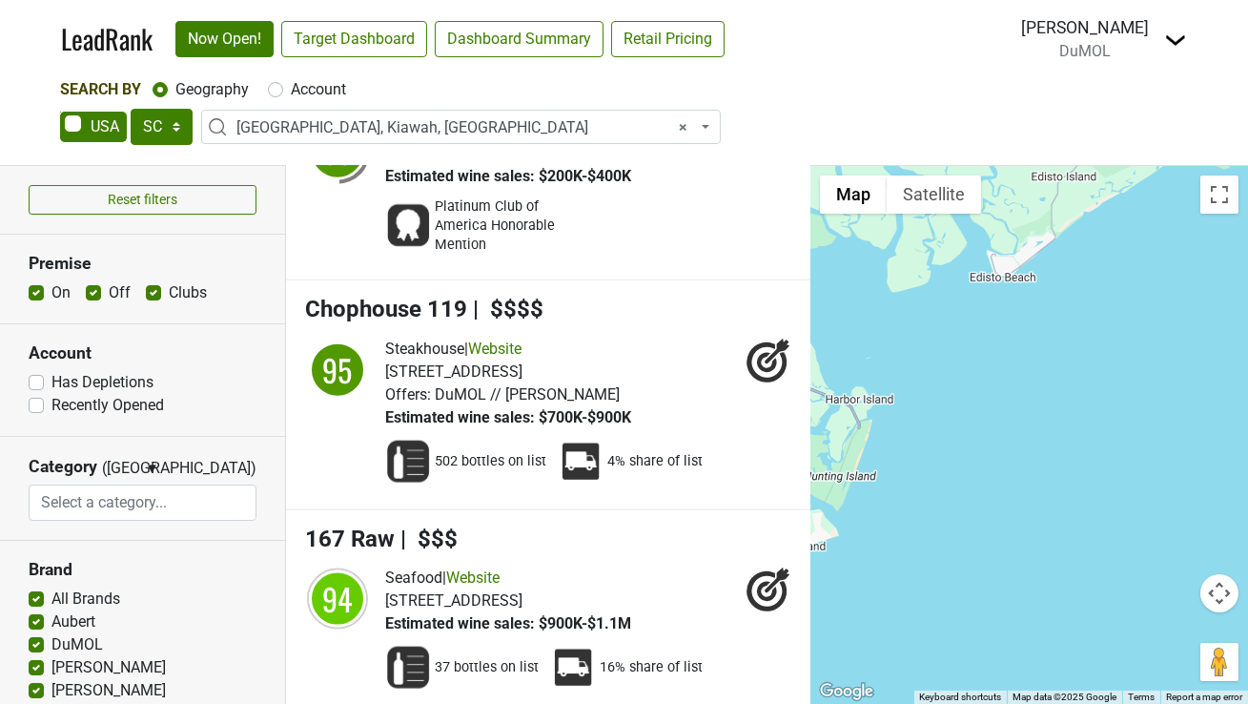
drag, startPoint x: 894, startPoint y: 545, endPoint x: 1210, endPoint y: 274, distance: 417.3
click at [1210, 274] on div "167 Raw LeadRank Score: 94" at bounding box center [1030, 435] width 438 height 538
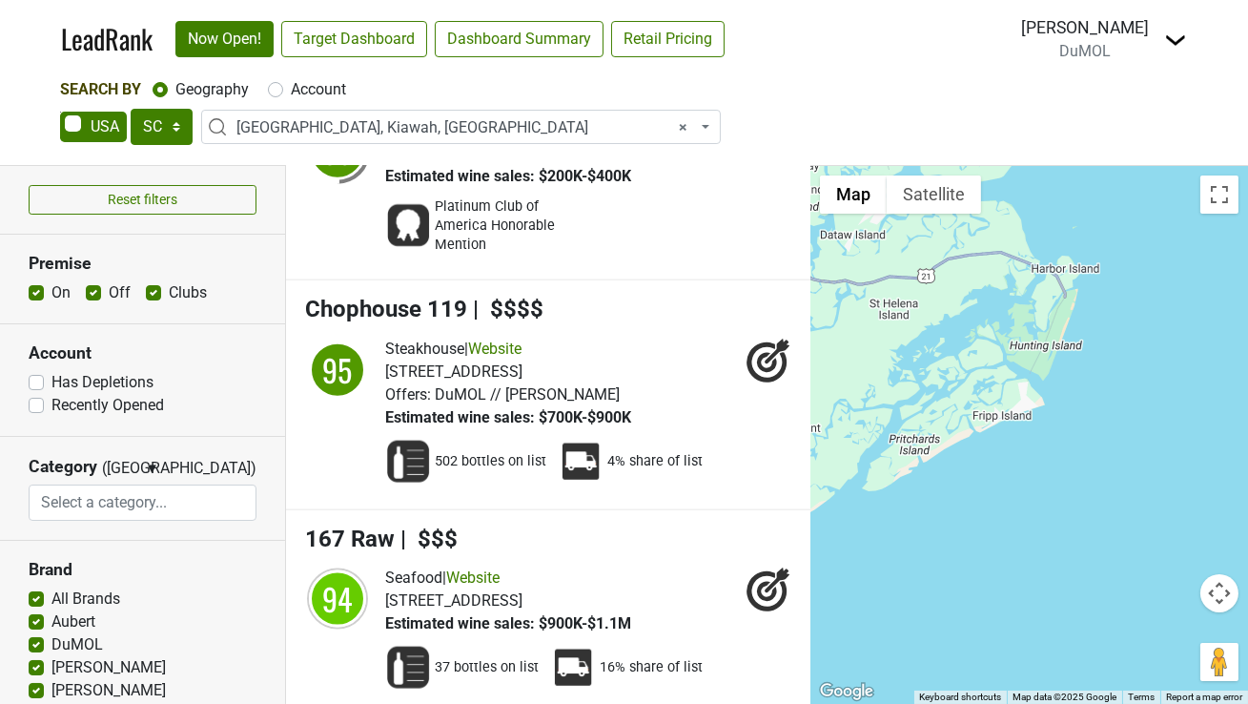
drag, startPoint x: 869, startPoint y: 539, endPoint x: 1184, endPoint y: 361, distance: 362.1
click at [1181, 362] on div "167 Raw LeadRank Score: 94" at bounding box center [1030, 435] width 438 height 538
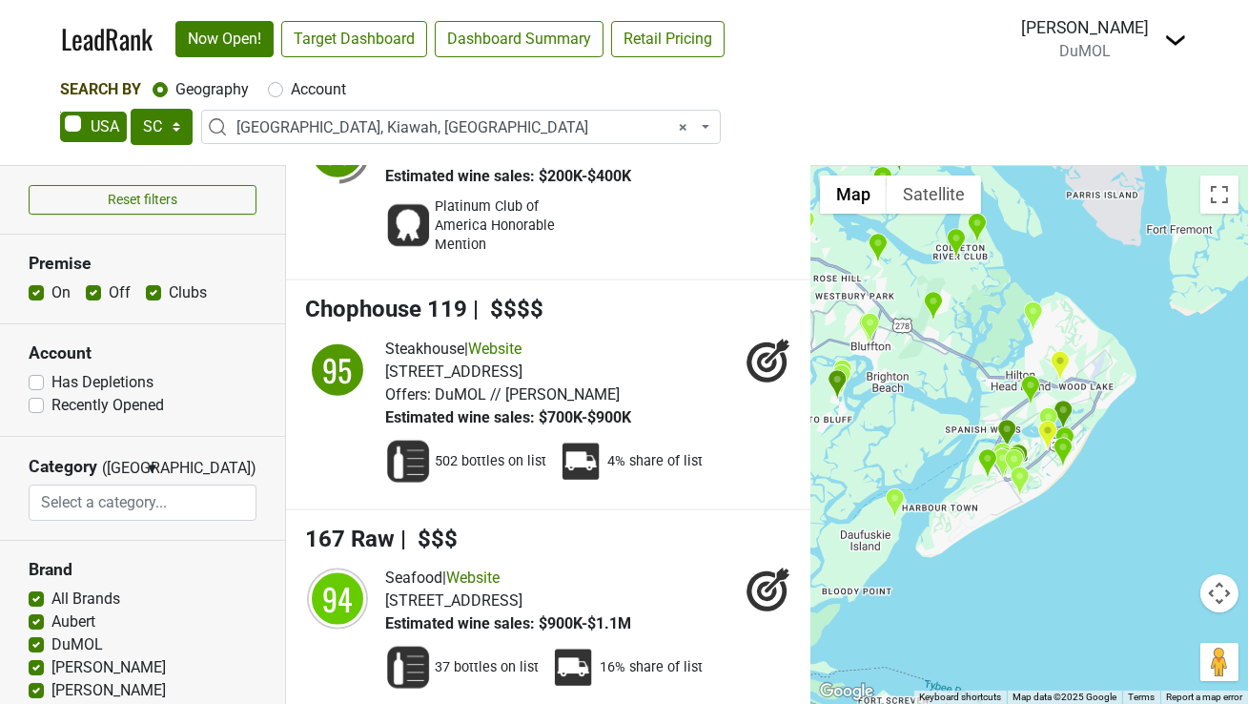
drag, startPoint x: 937, startPoint y: 416, endPoint x: 1152, endPoint y: 295, distance: 246.4
click at [1152, 295] on div "167 Raw LeadRank Score: 94" at bounding box center [1030, 435] width 438 height 538
click at [988, 458] on img "Sea Pines Country Club" at bounding box center [987, 463] width 20 height 31
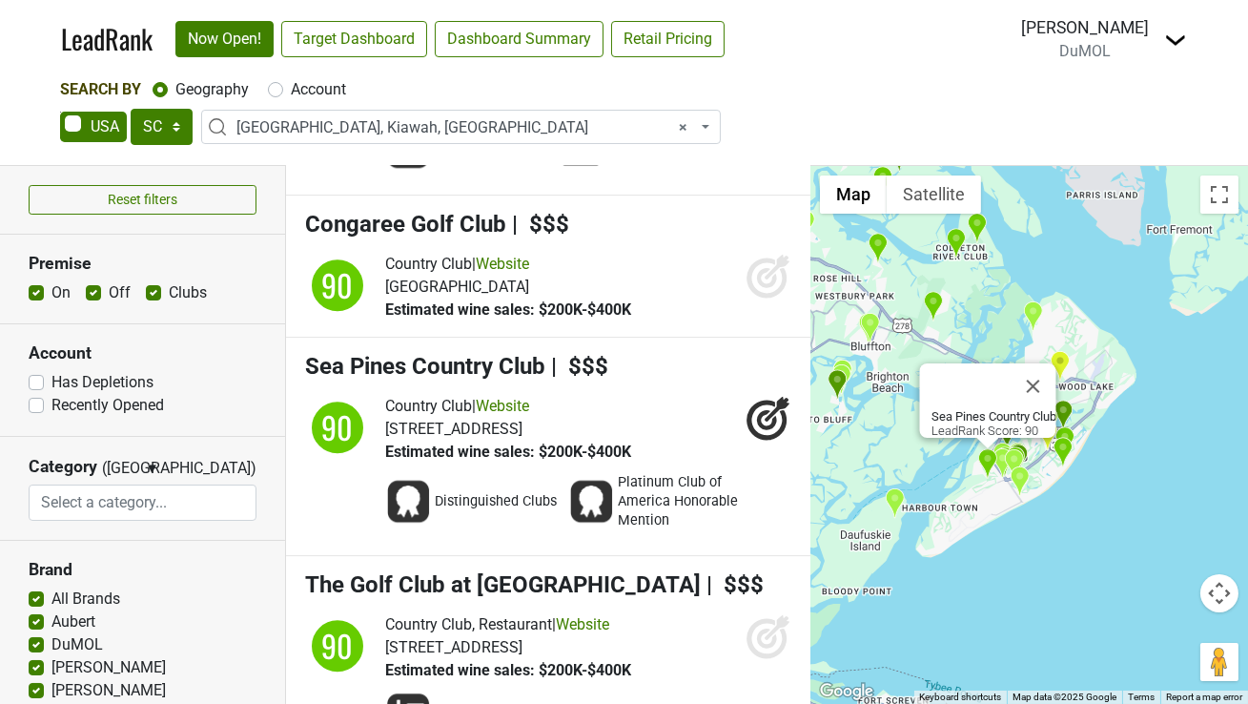
click at [1023, 475] on img "Sage Room" at bounding box center [1020, 480] width 20 height 31
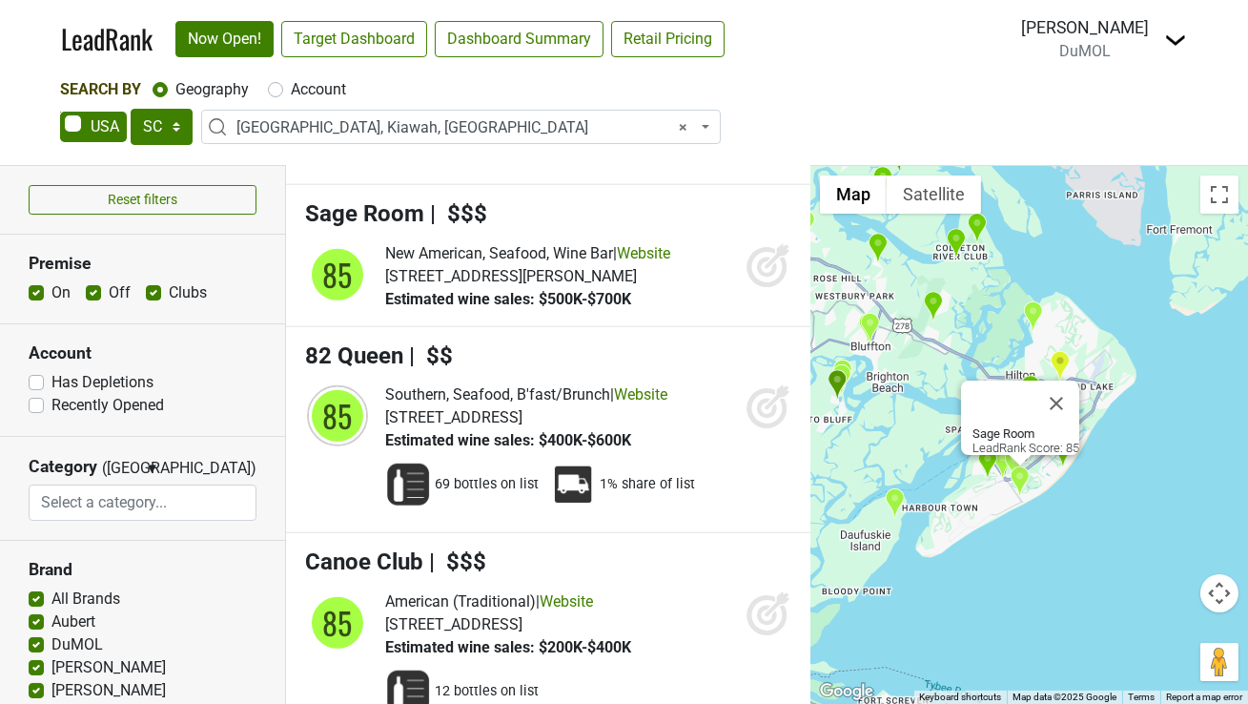
scroll to position [16195, 0]
click at [1068, 388] on button "Close" at bounding box center [1057, 403] width 46 height 46
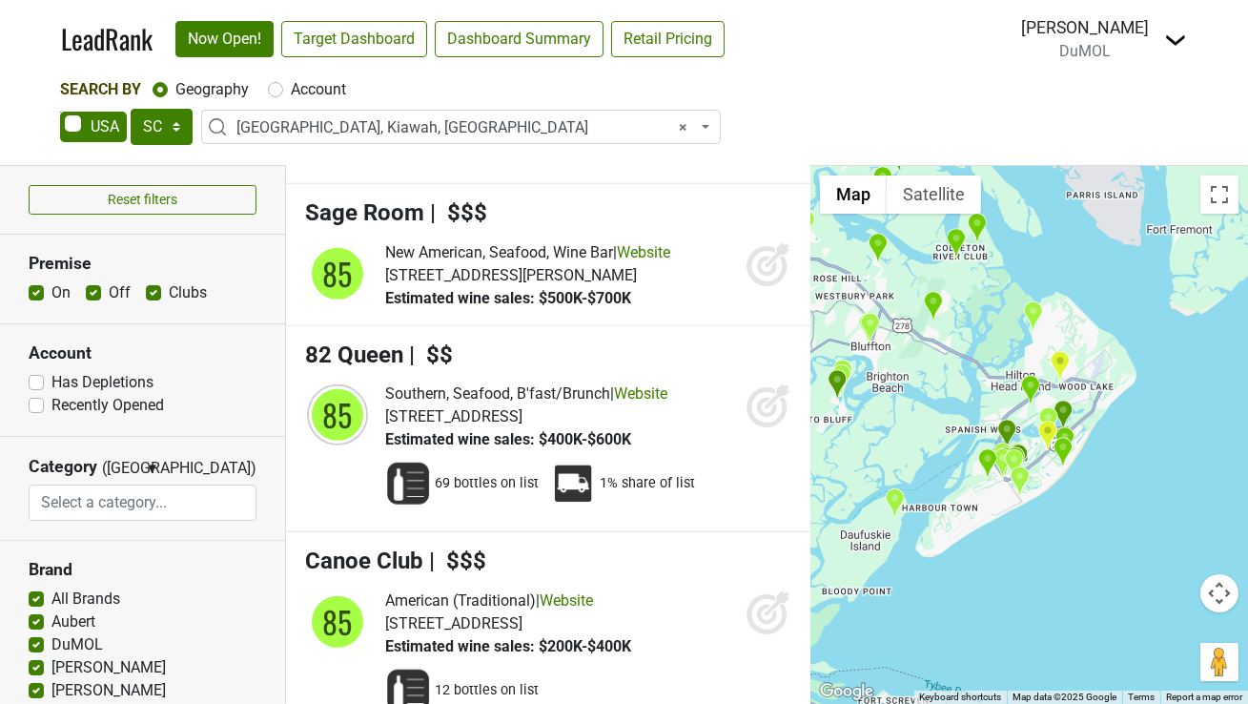
click at [1062, 446] on img "Omni Hilton Head Oceanfront Resort" at bounding box center [1063, 452] width 20 height 31
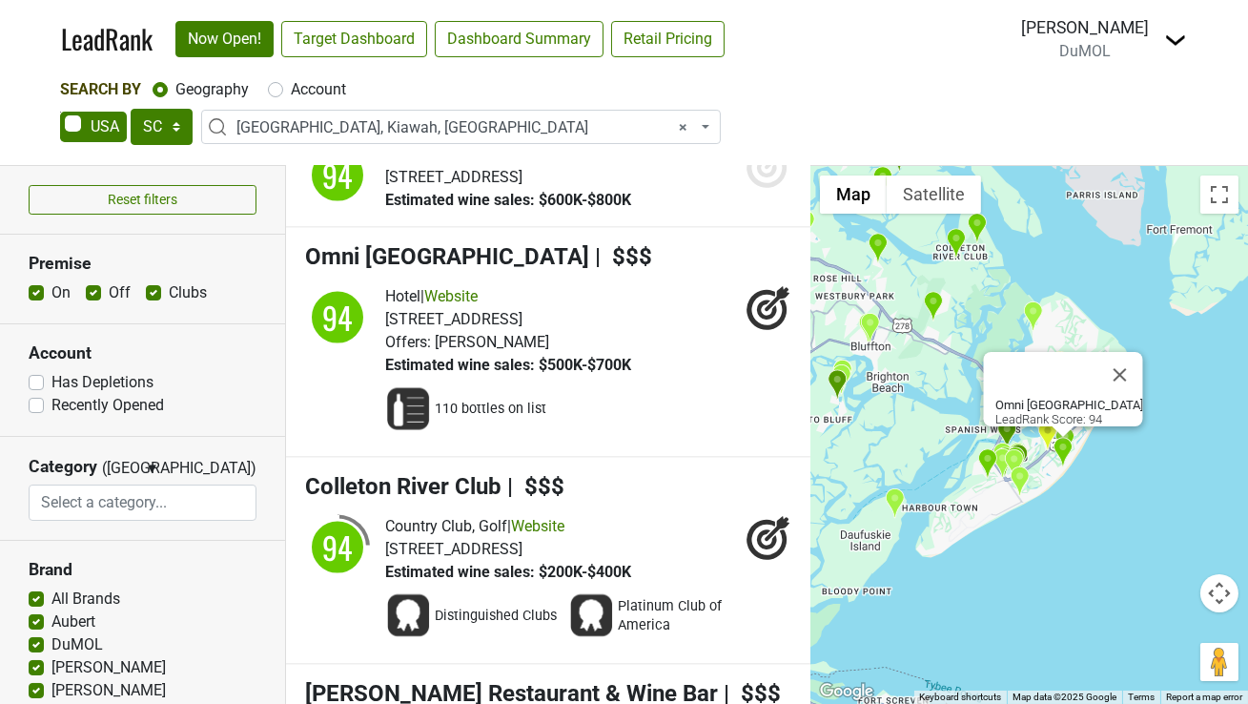
scroll to position [5517, 0]
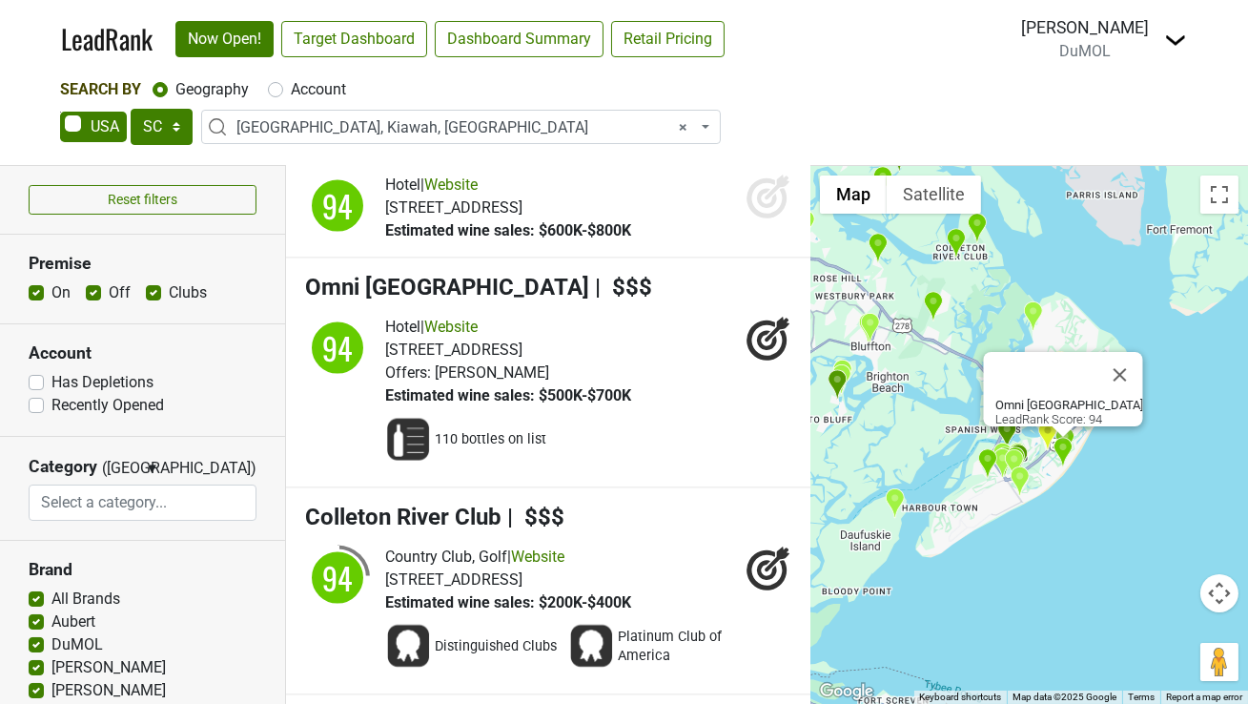
click at [1069, 434] on div at bounding box center [1063, 431] width 24 height 11
click at [1142, 359] on button "Close" at bounding box center [1120, 375] width 46 height 46
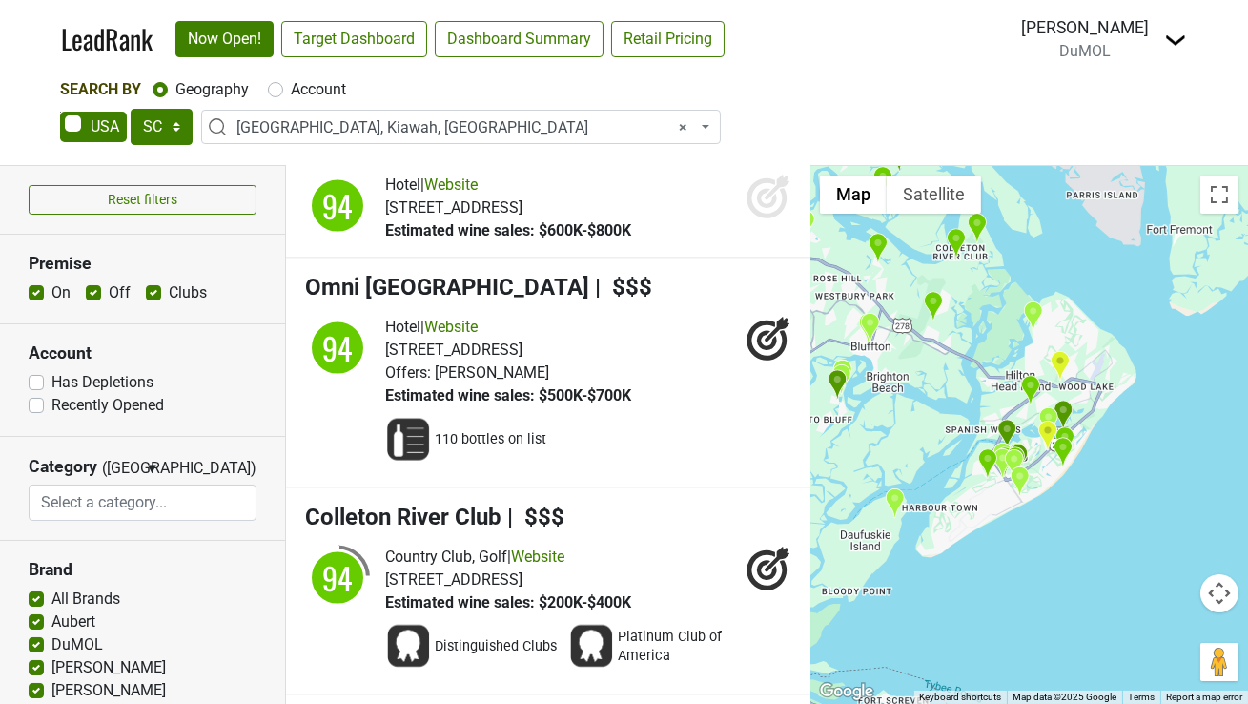
click at [1064, 431] on img "Alexander's Restaurant & Wine Bar" at bounding box center [1065, 441] width 20 height 31
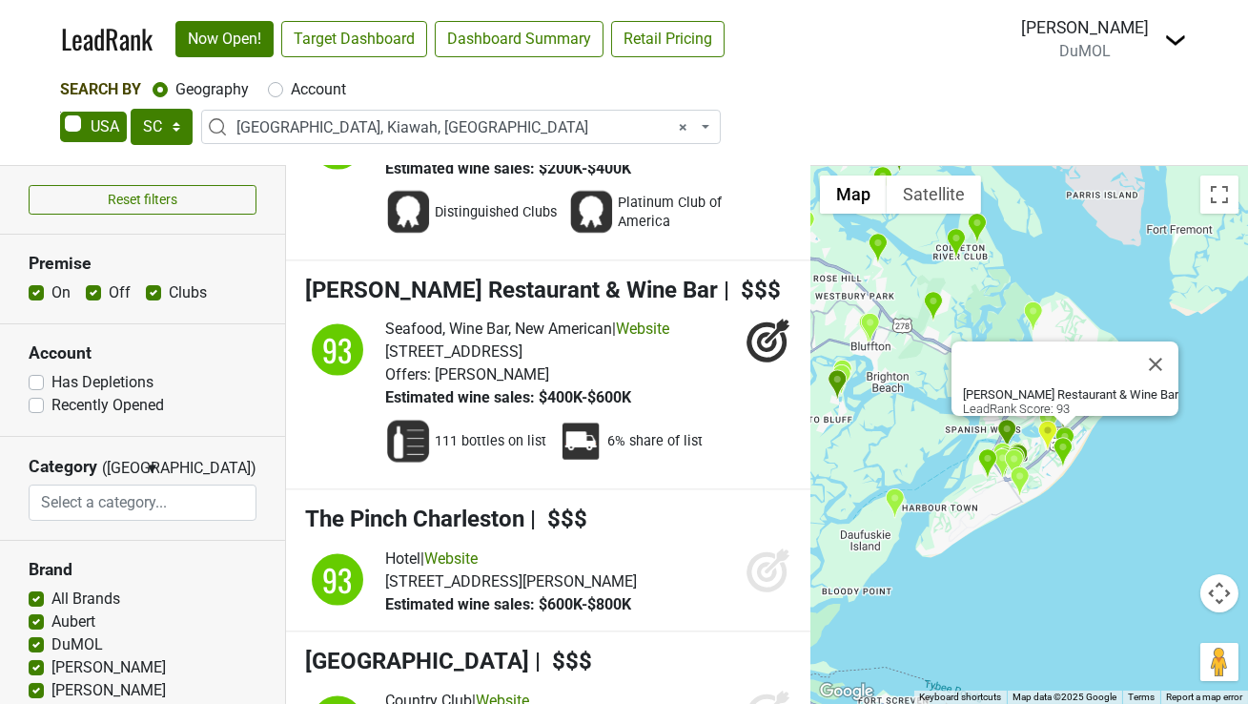
scroll to position [5953, 0]
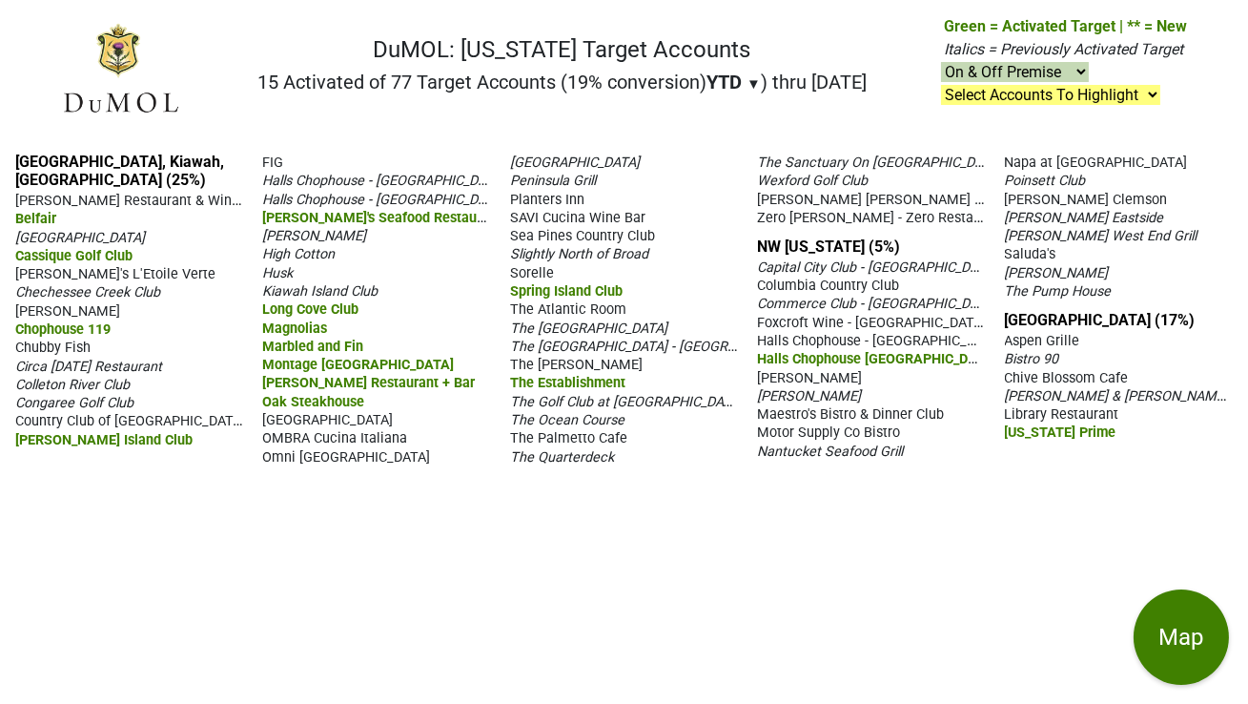
click at [532, 201] on span "Planters Inn" at bounding box center [547, 200] width 74 height 16
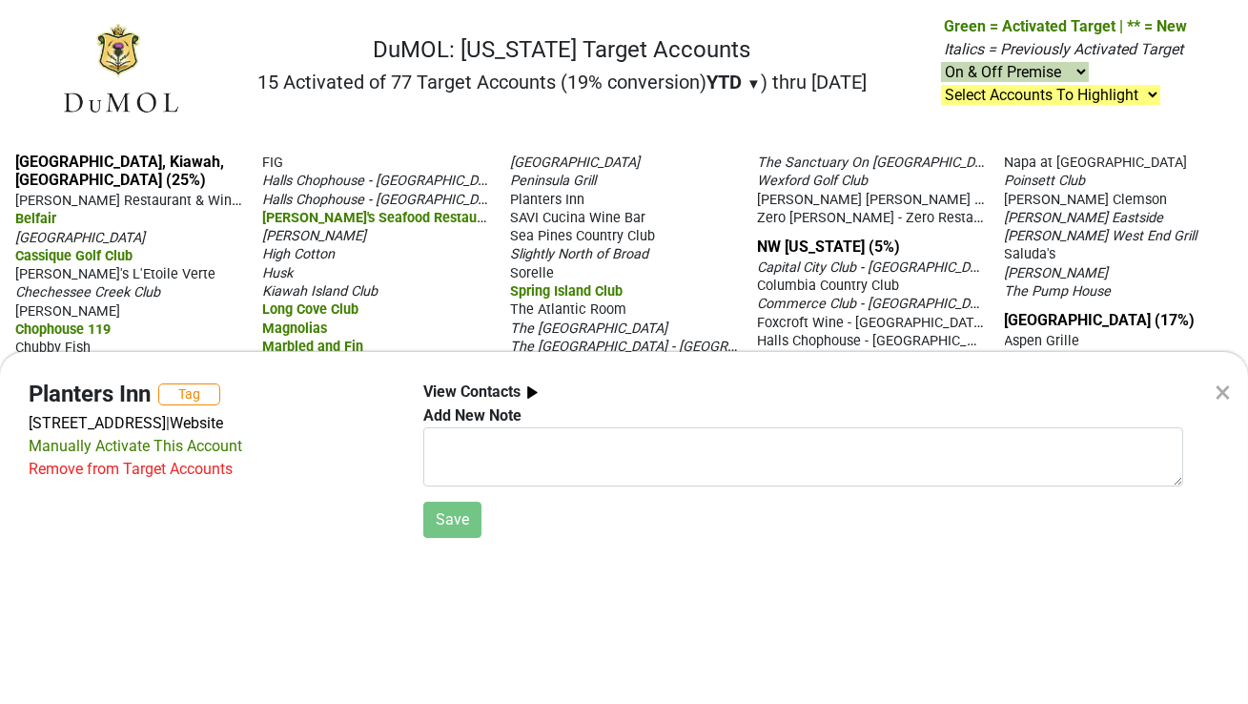
click at [535, 234] on div "× Planters Inn Tag 112 N Market St, Charleston, SC 29401 | Website Manually Act…" at bounding box center [624, 352] width 1248 height 704
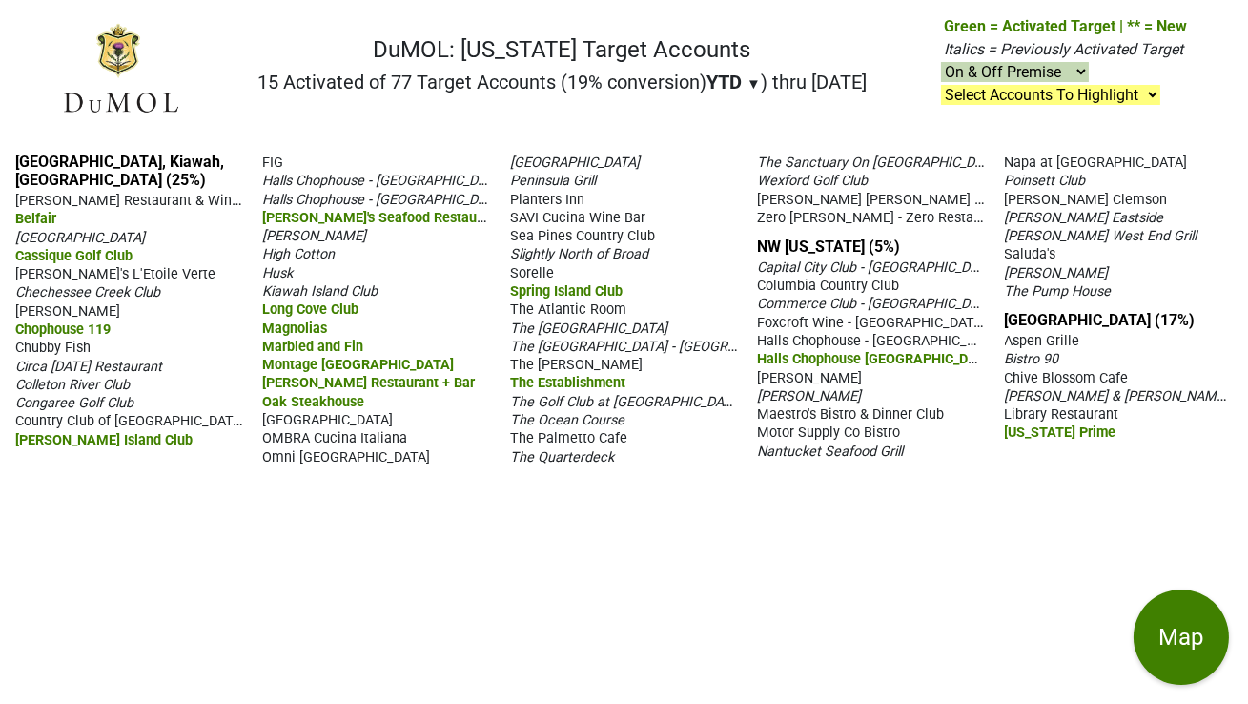
click at [562, 434] on span "The Palmetto Cafe" at bounding box center [568, 438] width 117 height 16
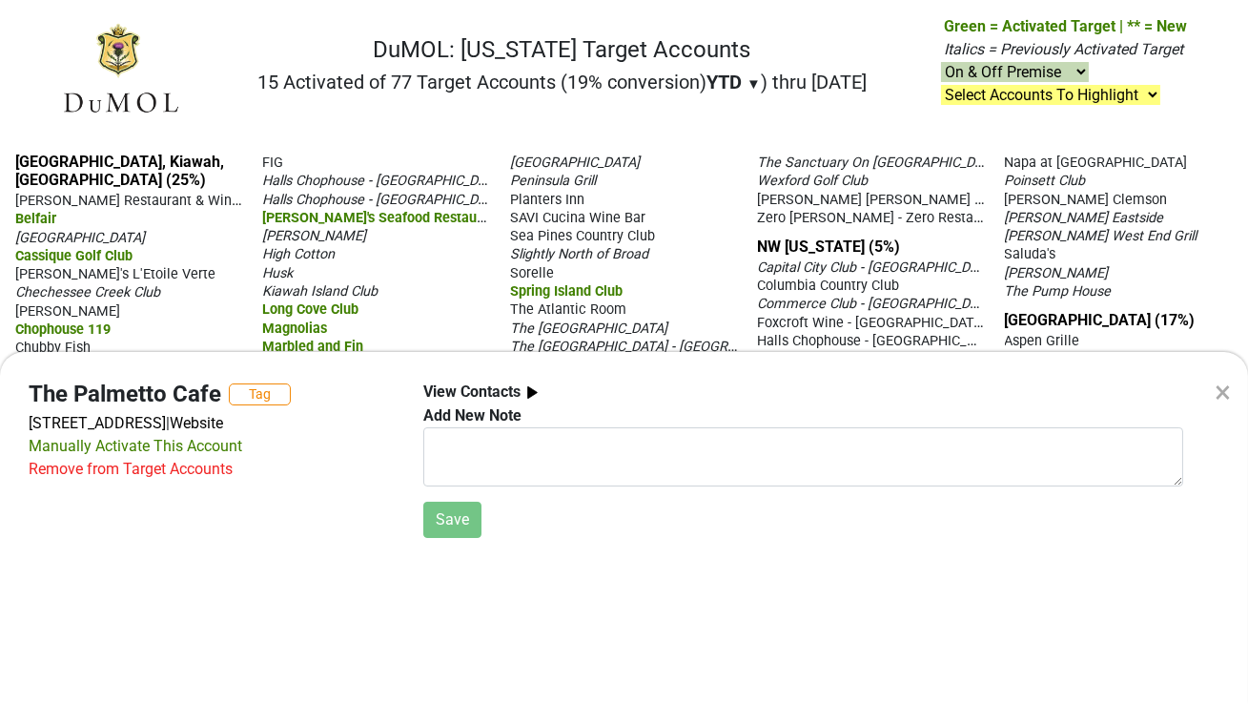
click at [593, 317] on div "× The Palmetto Cafe Tag 205 Meeting St, Charleston, SC 29401 | Website Manually…" at bounding box center [624, 352] width 1248 height 704
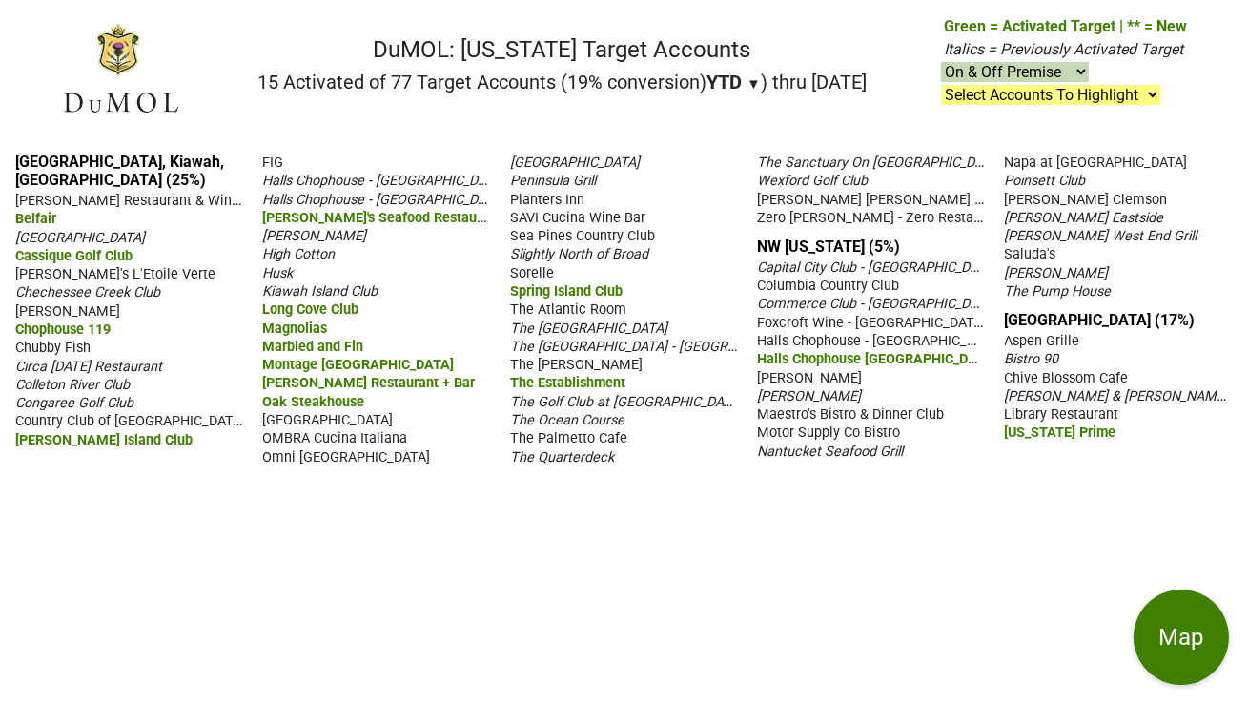
click at [593, 322] on span "The [GEOGRAPHIC_DATA]" at bounding box center [588, 328] width 157 height 16
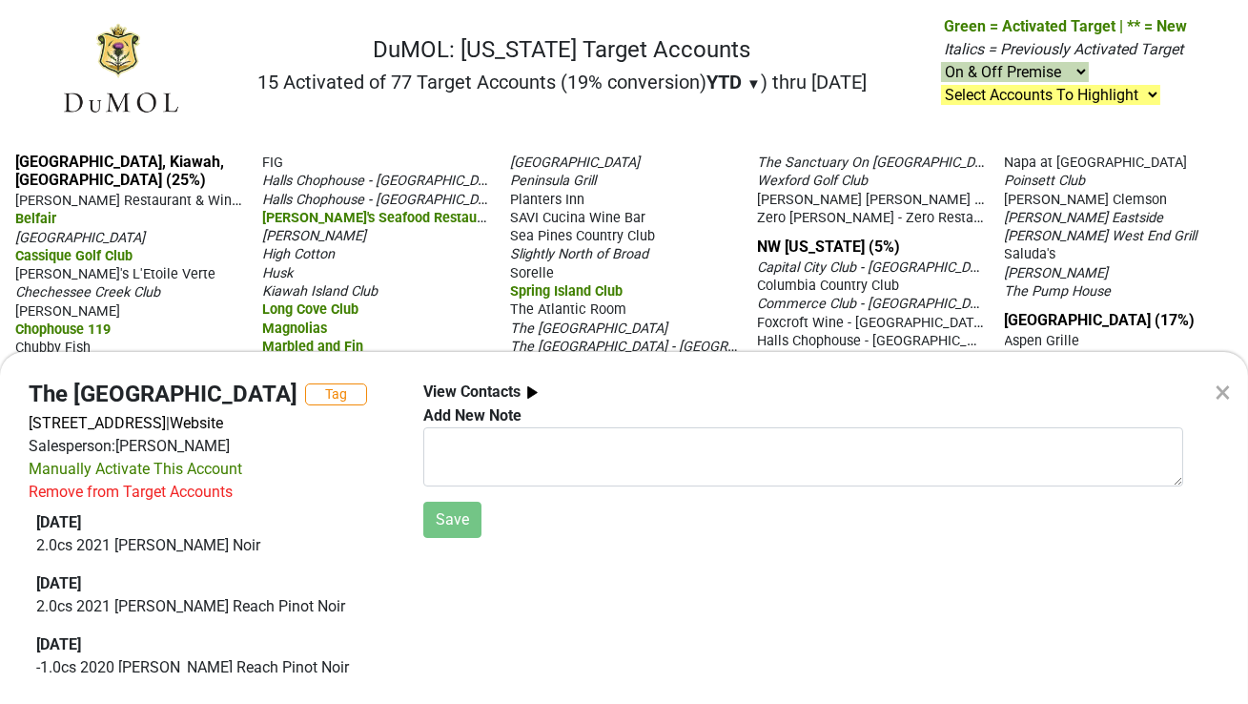
click at [663, 224] on div "× The Bluffton Room Tag 15 Promenade St, Bluffton, SC 29910 | Website Salespers…" at bounding box center [624, 352] width 1248 height 704
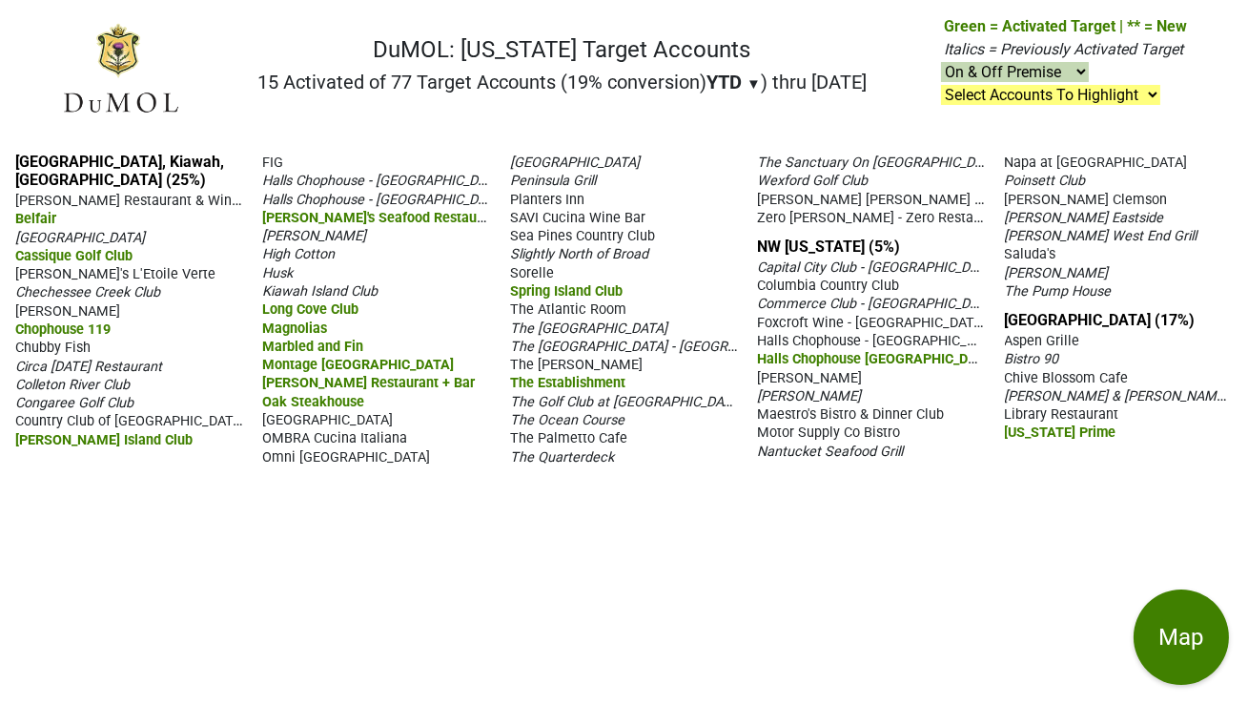
click at [137, 199] on span "[PERSON_NAME] Restaurant & Wine Bar" at bounding box center [139, 200] width 249 height 18
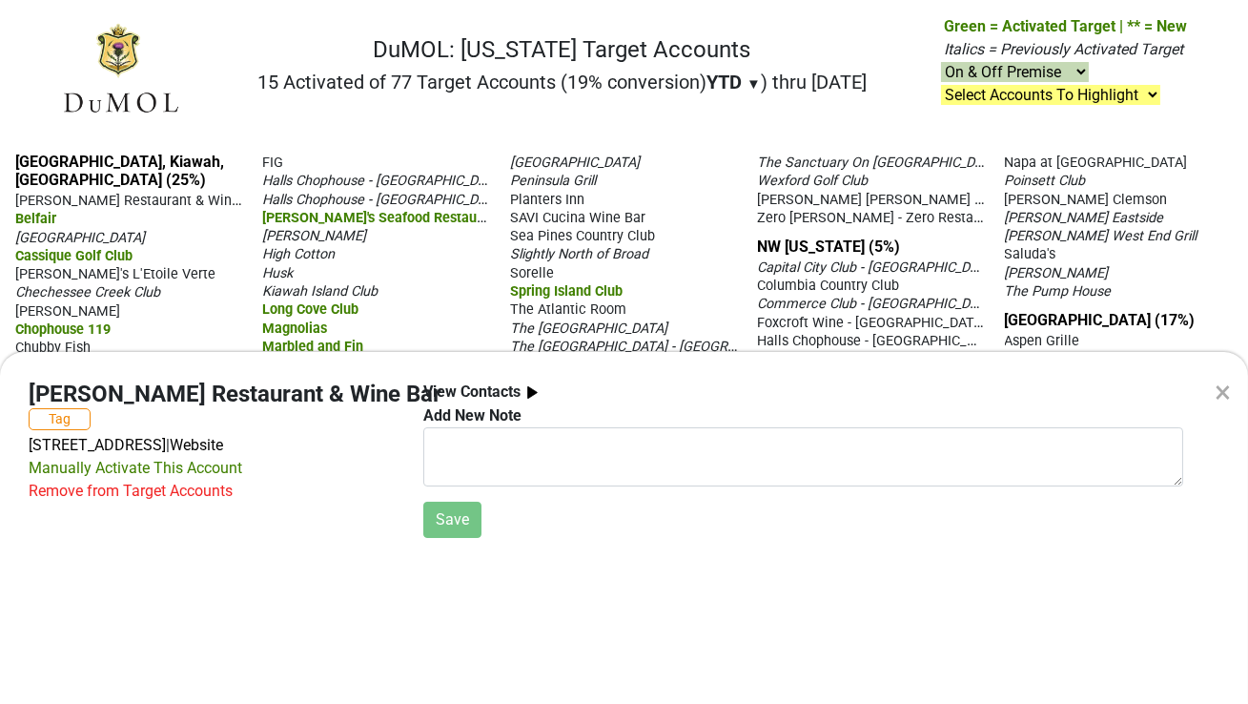
click at [82, 272] on div "× Alexander's Restaurant & Wine Bar Tag 76 Queens Folly Rd, Hilton Head Island,…" at bounding box center [624, 352] width 1248 height 704
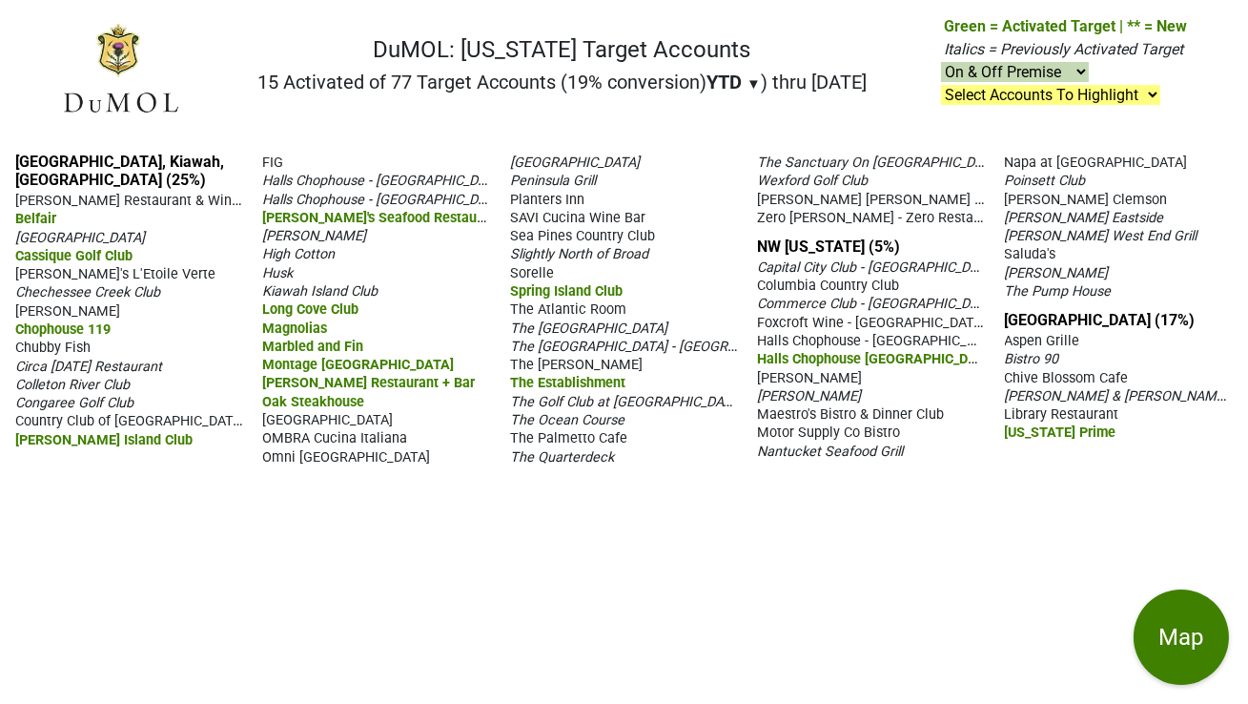
click at [82, 272] on span "[PERSON_NAME]'s L'Etoile Verte" at bounding box center [115, 274] width 200 height 16
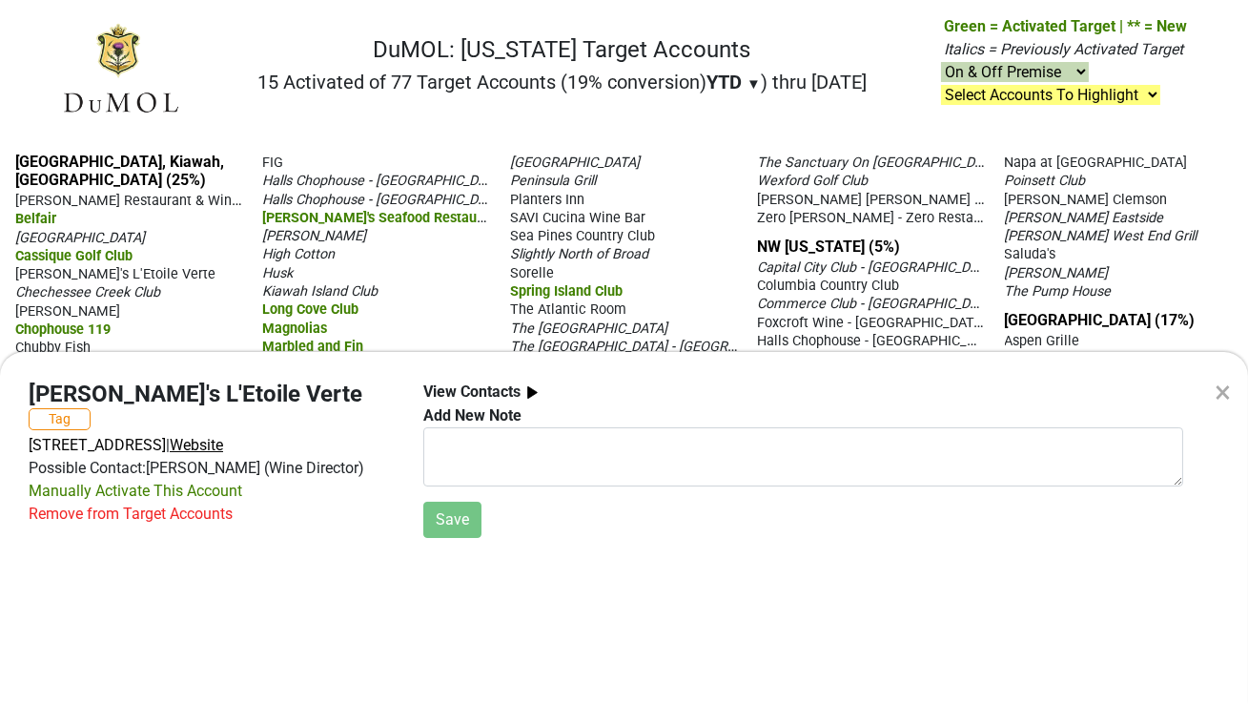
click at [170, 445] on span "Website" at bounding box center [196, 445] width 53 height 18
click at [54, 307] on div "× Charlie's L'Etoile Verte Tag 8 New Orleans Rd, Hilton Head Island, SC 29928 |…" at bounding box center [624, 352] width 1248 height 704
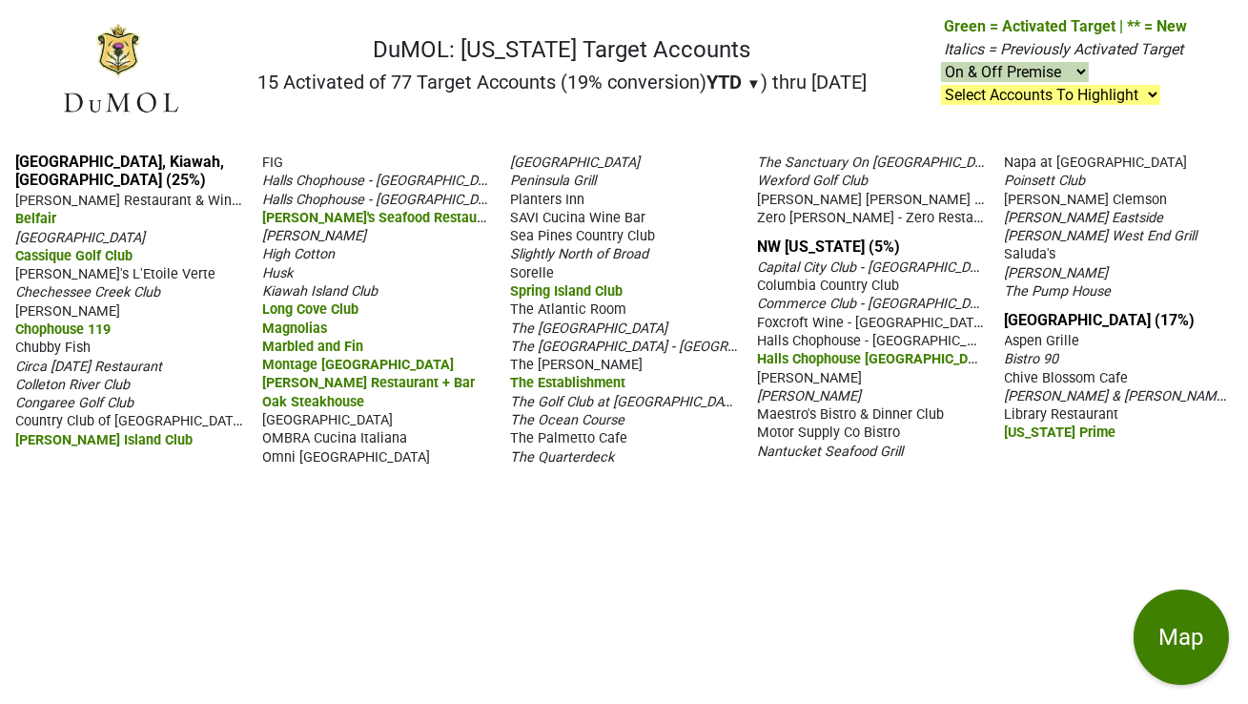
click at [54, 307] on span "Chez Georges" at bounding box center [67, 311] width 105 height 16
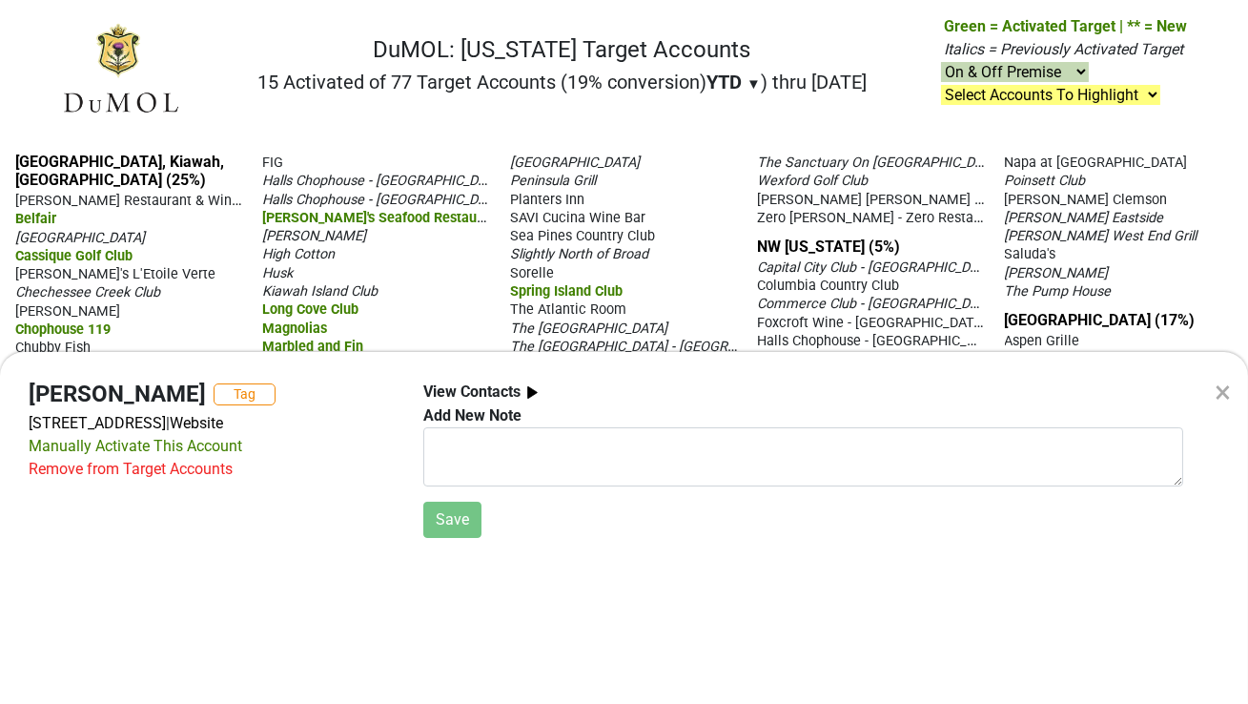
click at [212, 302] on div "× Chez Georges Tag 37 New Orleans Rd, Ste J, Hilton Head Island, SC 29928 | Web…" at bounding box center [624, 352] width 1248 height 704
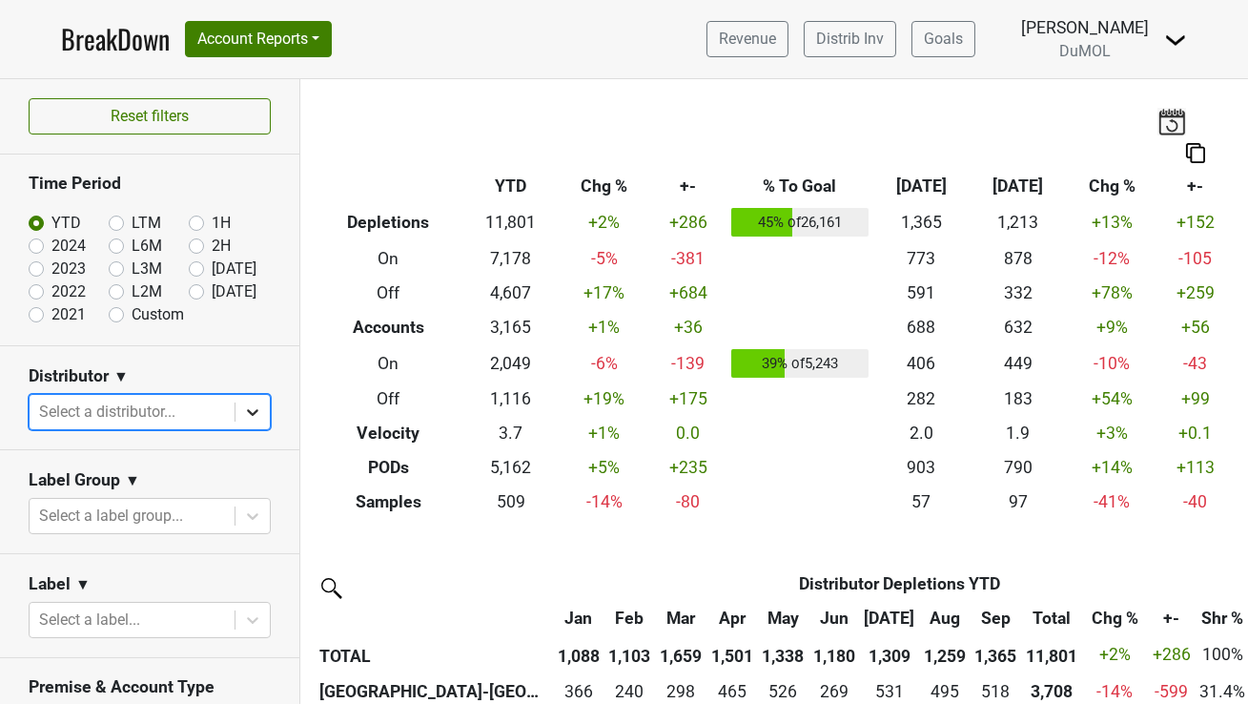
click at [239, 413] on div at bounding box center [253, 412] width 34 height 34
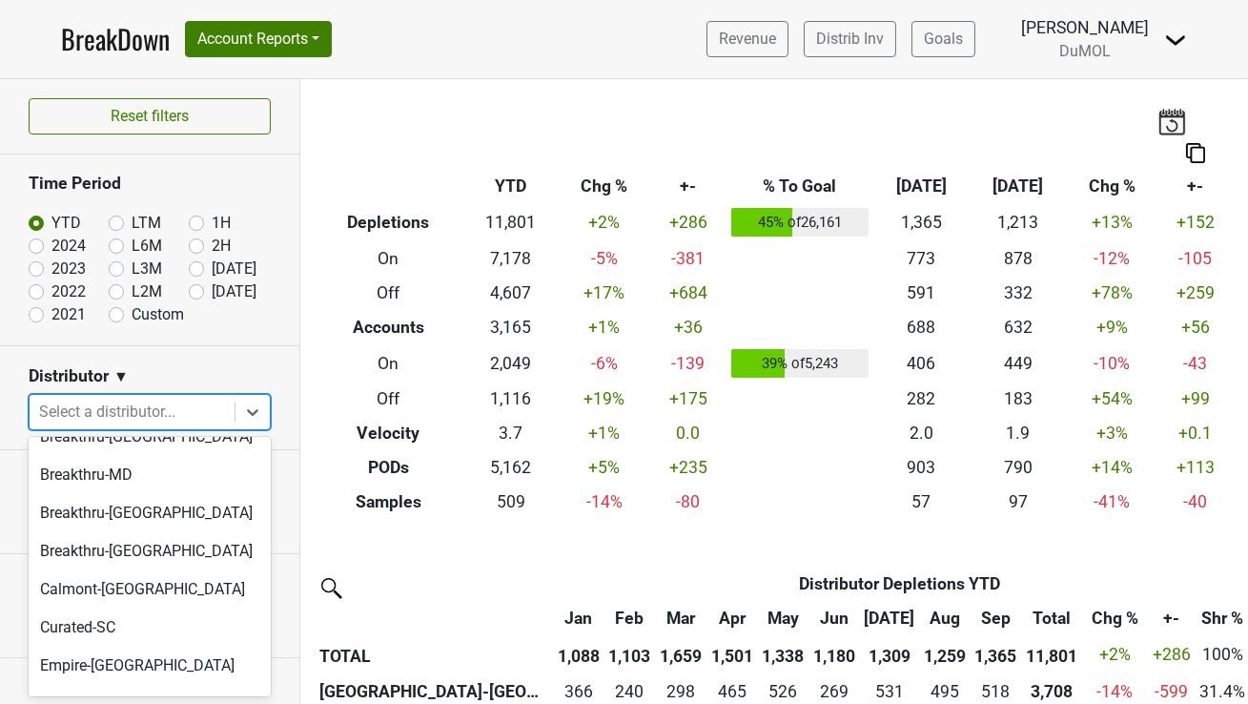
scroll to position [276, 0]
click at [83, 607] on div "Curated-SC" at bounding box center [150, 626] width 242 height 38
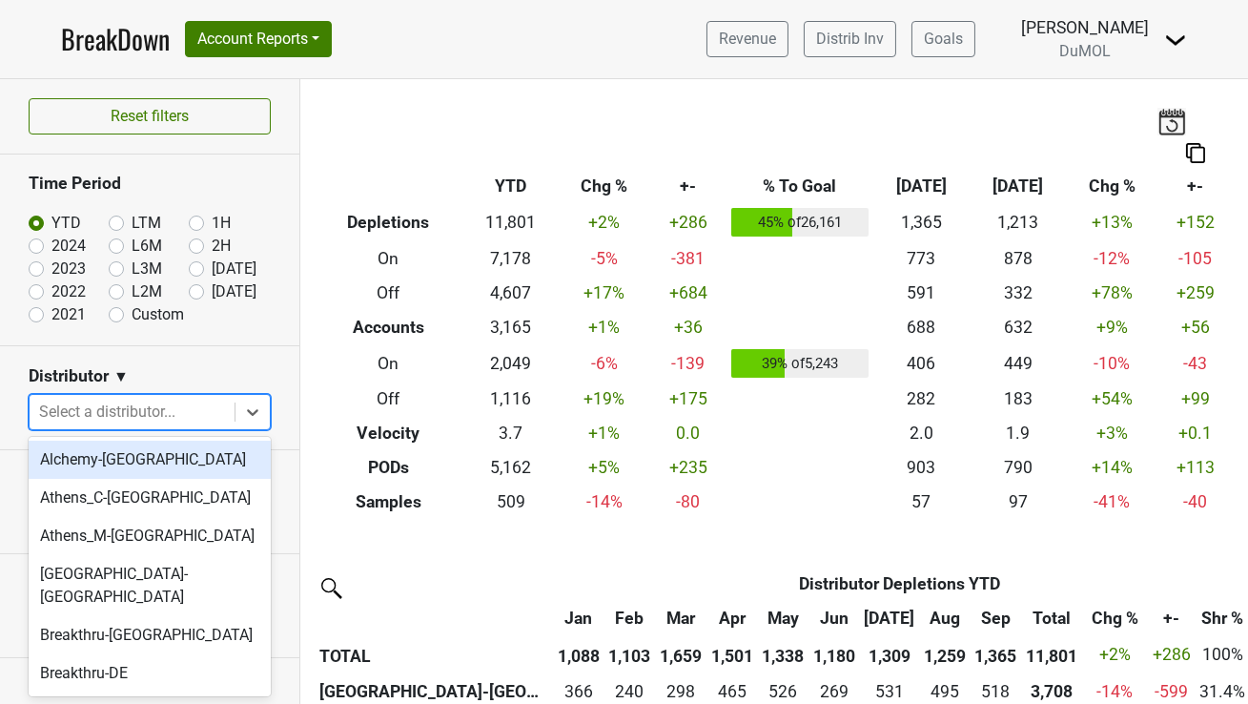
click at [253, 405] on icon at bounding box center [252, 411] width 19 height 19
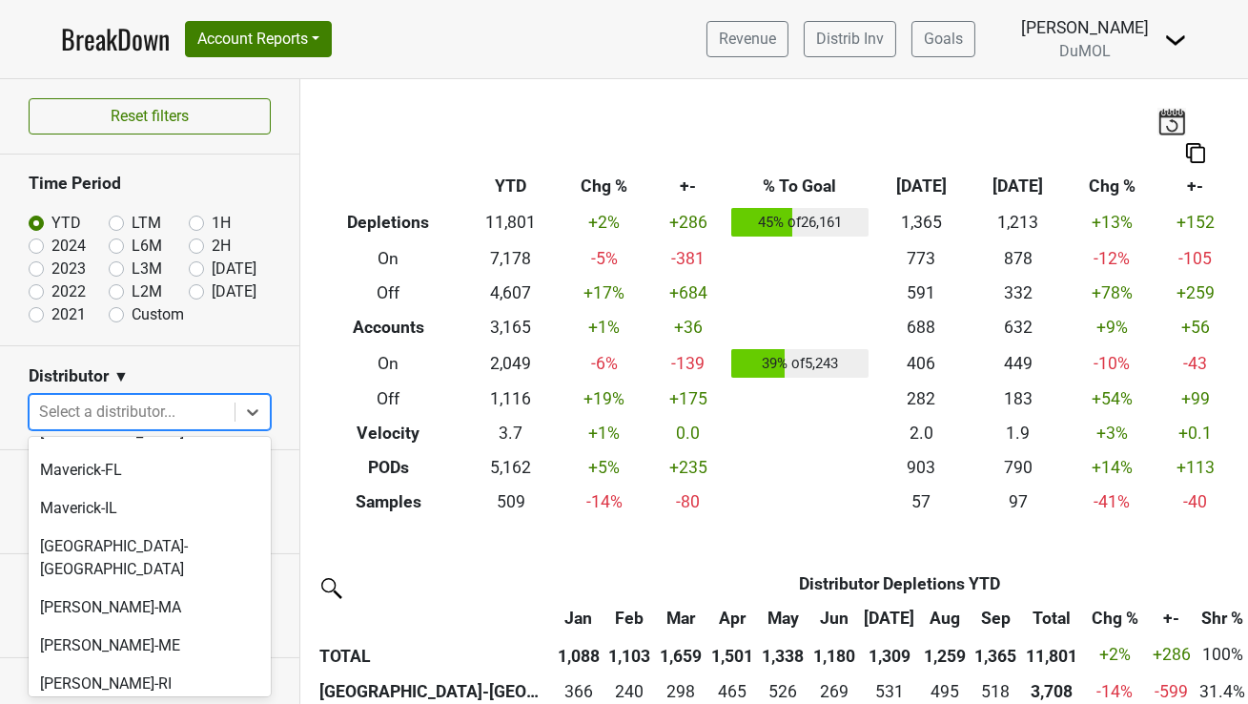
scroll to position [942, 0]
click at [132, 589] on div "MS Walker-MA" at bounding box center [150, 608] width 242 height 38
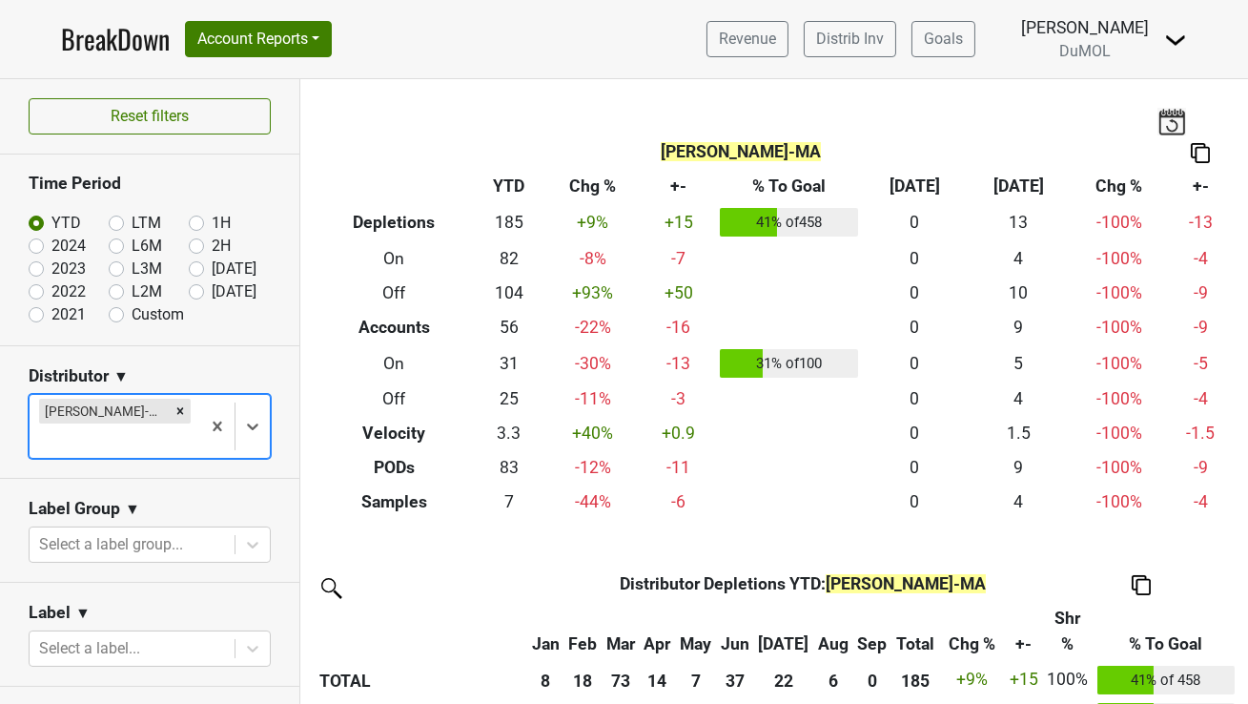
scroll to position [3, 0]
